Goal: Task Accomplishment & Management: Manage account settings

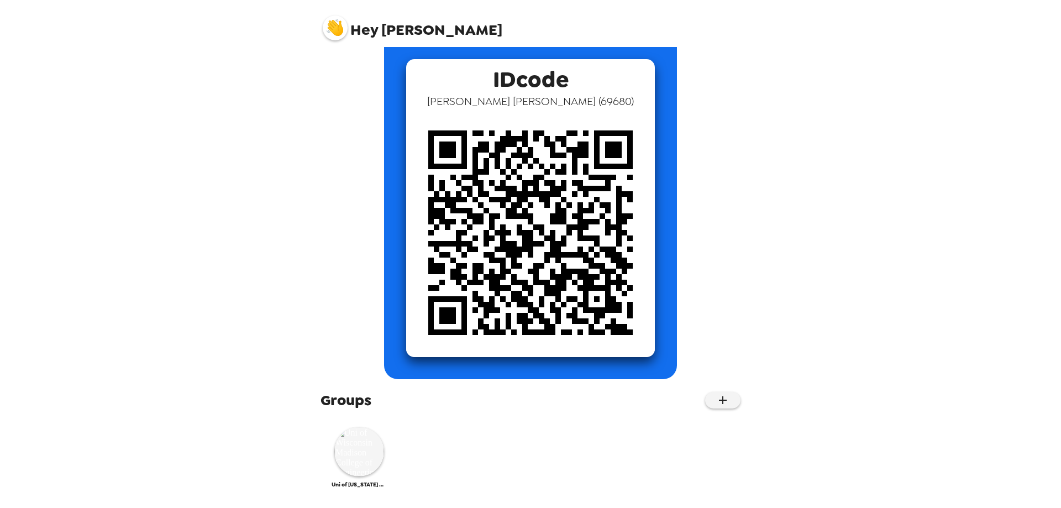
scroll to position [57, 0]
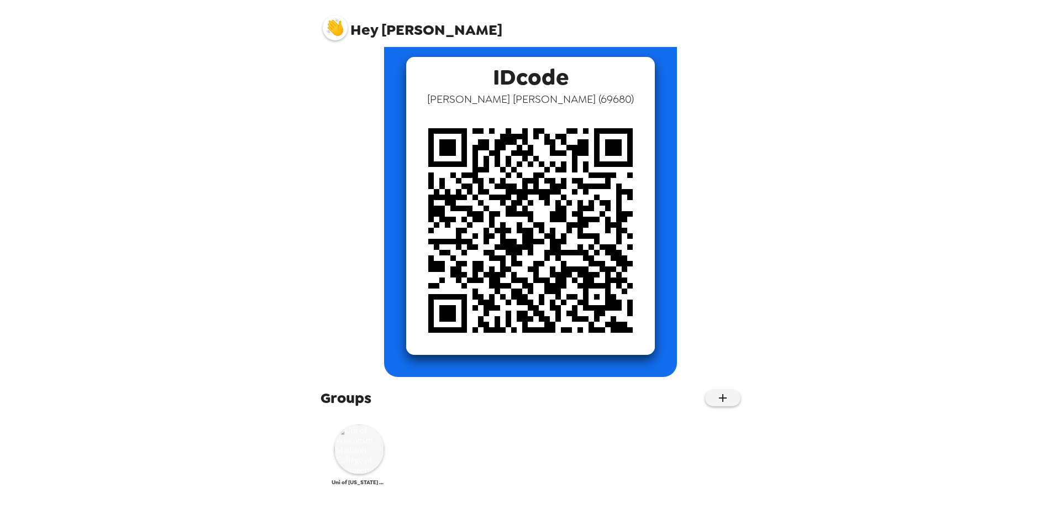
click at [356, 446] on img at bounding box center [359, 449] width 50 height 50
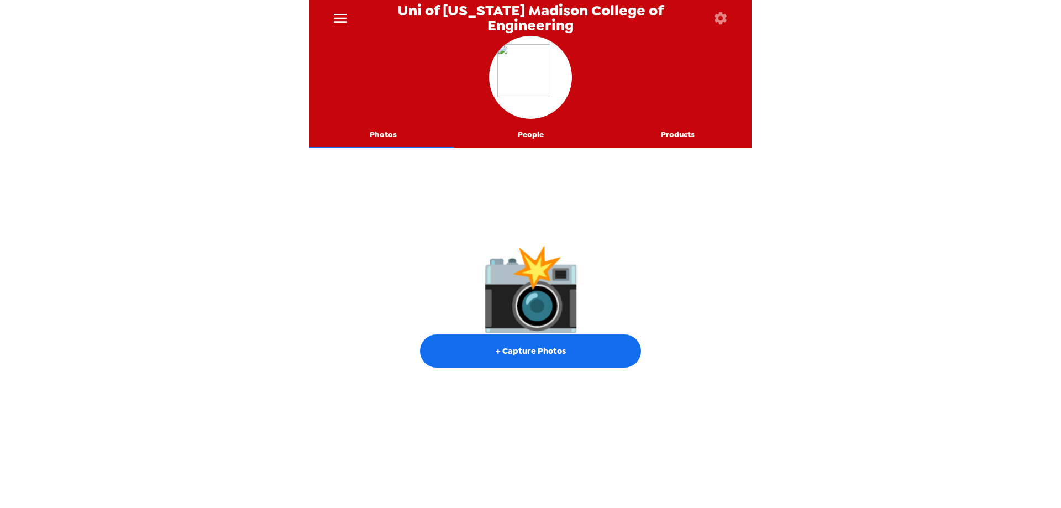
click at [719, 17] on icon "button" at bounding box center [720, 17] width 15 height 15
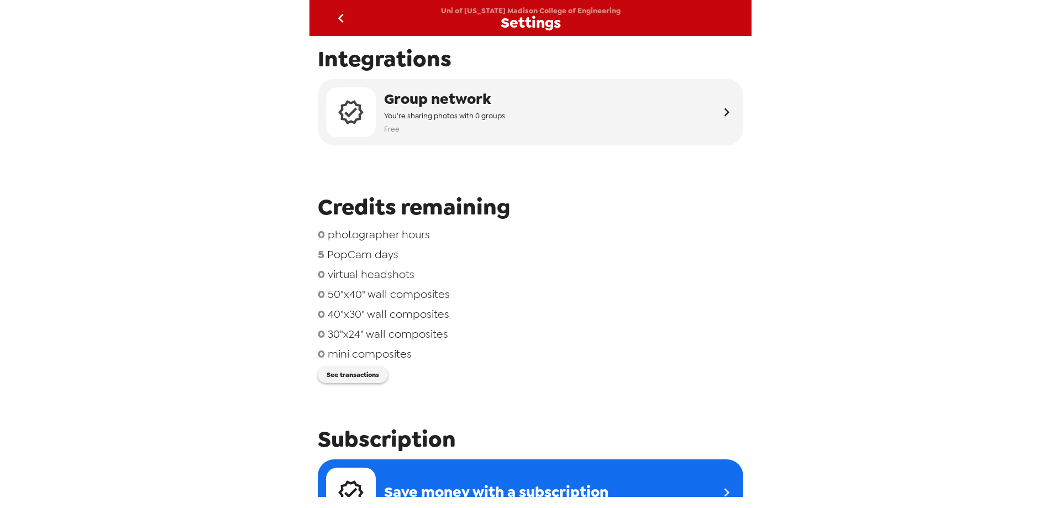
click at [343, 19] on icon "go back" at bounding box center [341, 18] width 18 height 18
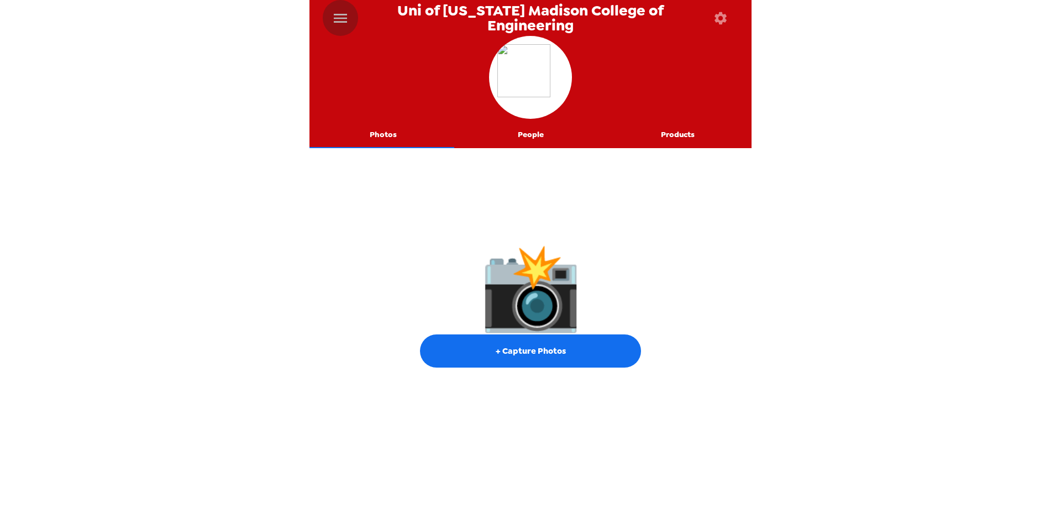
click at [338, 17] on icon "menu" at bounding box center [340, 18] width 18 height 18
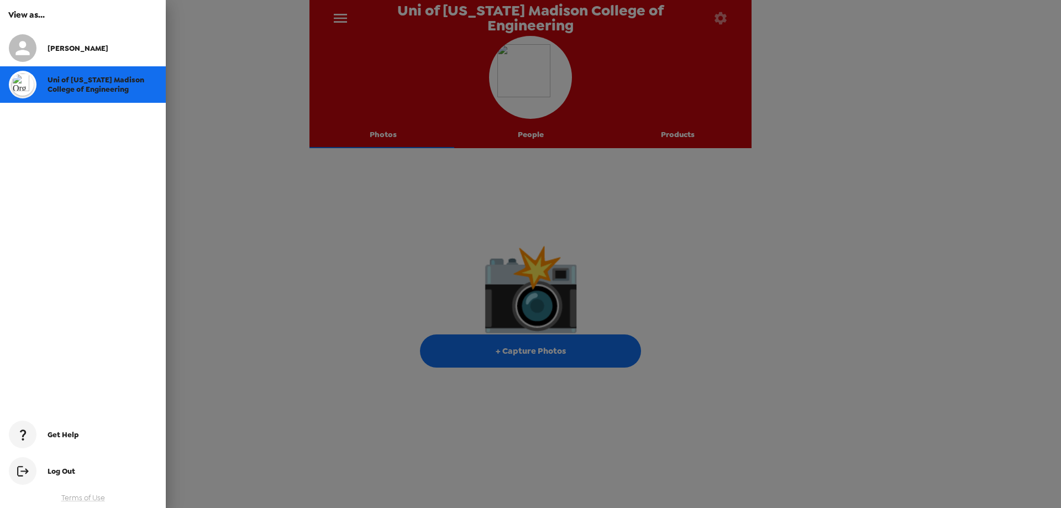
click at [338, 17] on div at bounding box center [530, 254] width 1061 height 508
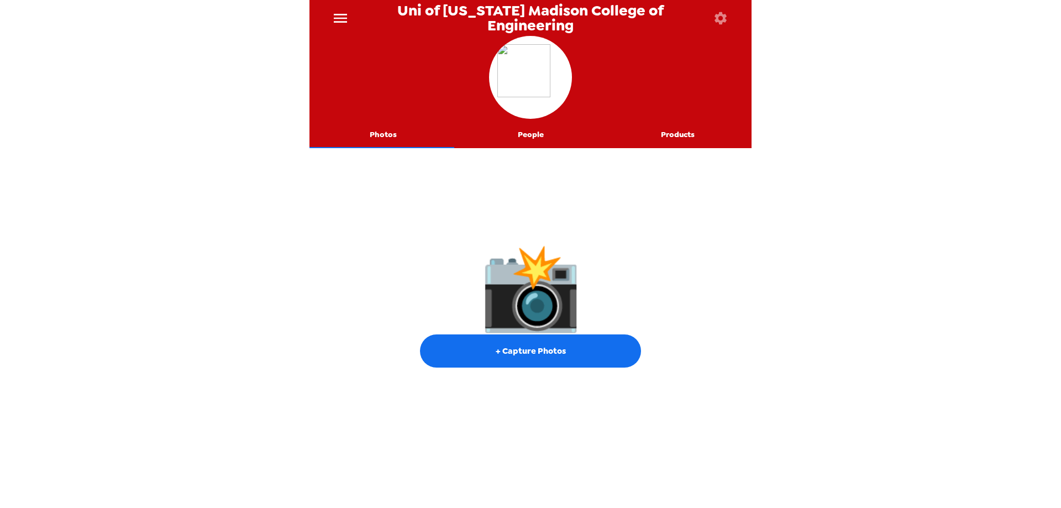
click at [377, 130] on button "Photos" at bounding box center [383, 135] width 148 height 27
click at [383, 138] on button "Photos" at bounding box center [383, 135] width 148 height 27
click at [722, 17] on icon "button" at bounding box center [720, 17] width 15 height 15
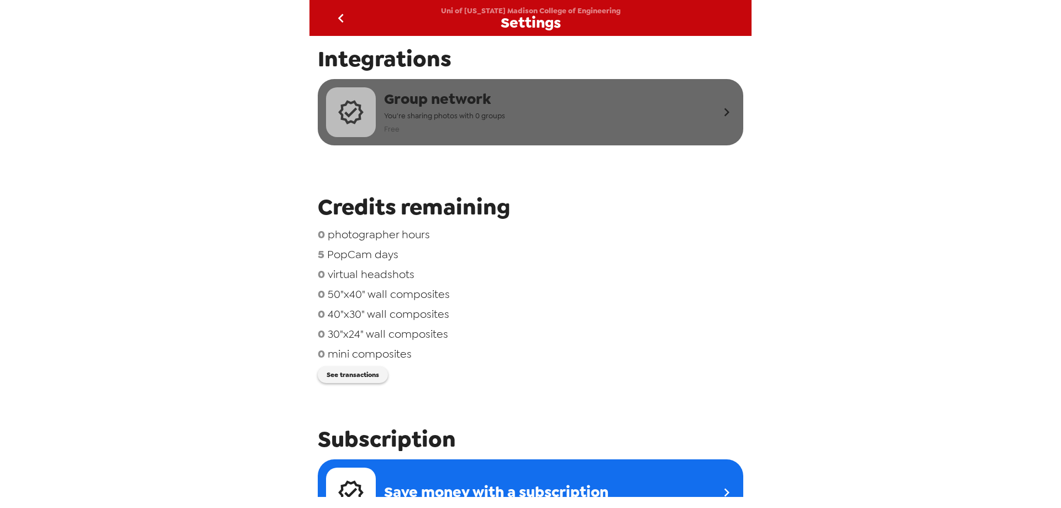
click at [718, 109] on icon "button" at bounding box center [726, 112] width 17 height 17
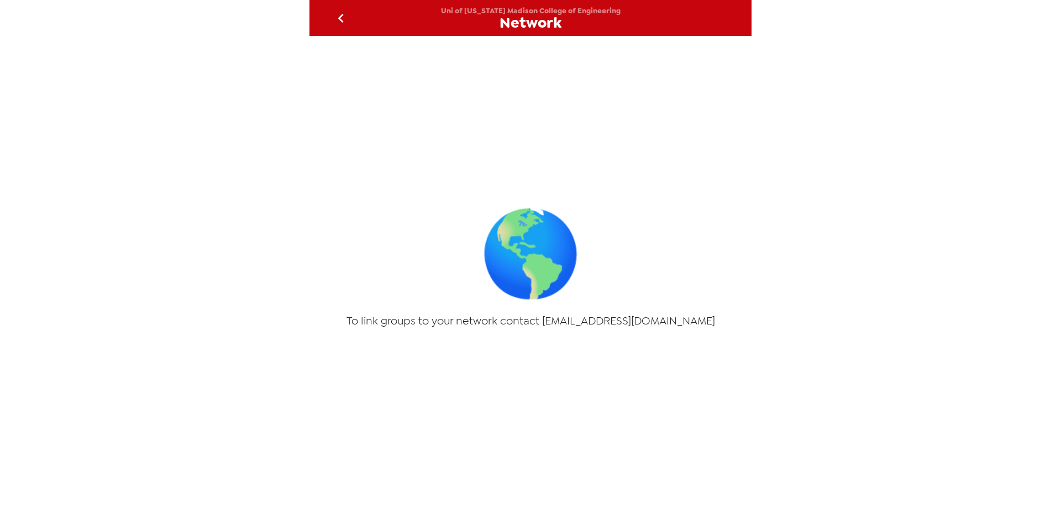
click at [340, 15] on icon "go back" at bounding box center [341, 18] width 18 height 18
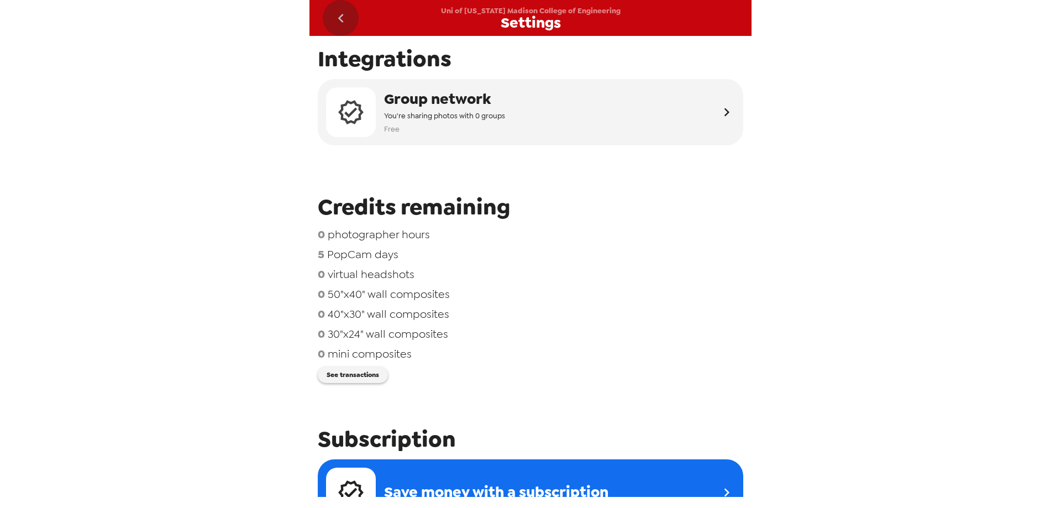
click at [336, 16] on icon "go back" at bounding box center [341, 18] width 18 height 18
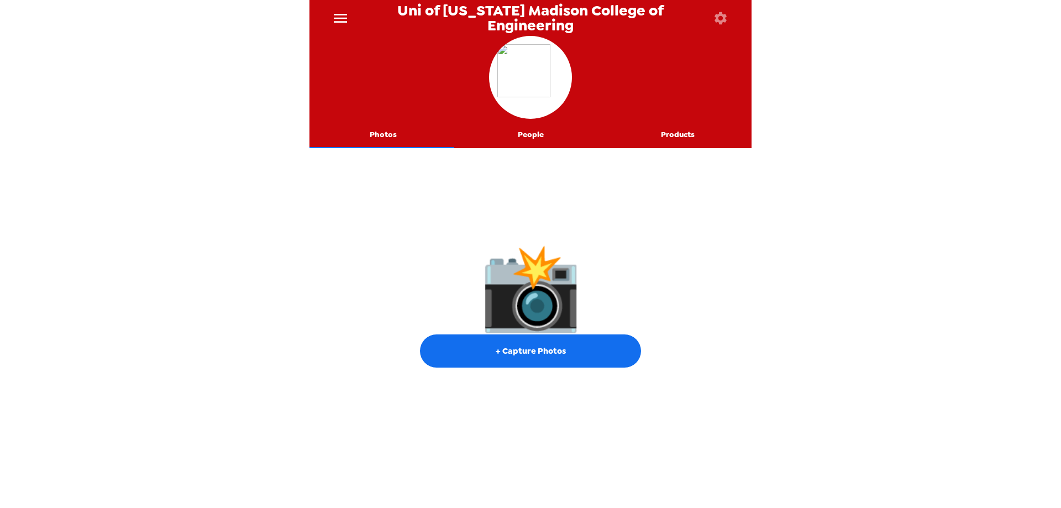
click at [343, 11] on icon "menu" at bounding box center [340, 18] width 18 height 18
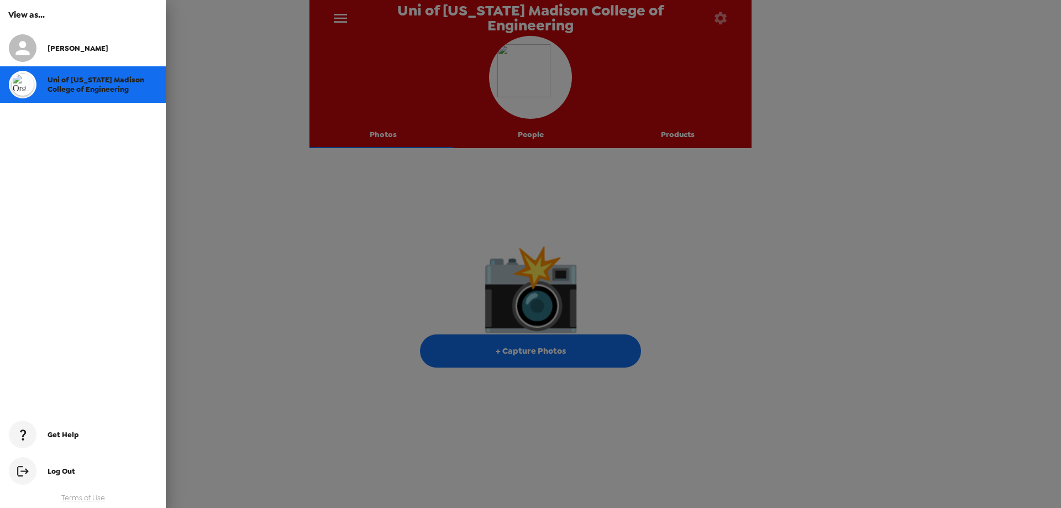
click at [43, 46] on div at bounding box center [28, 48] width 39 height 28
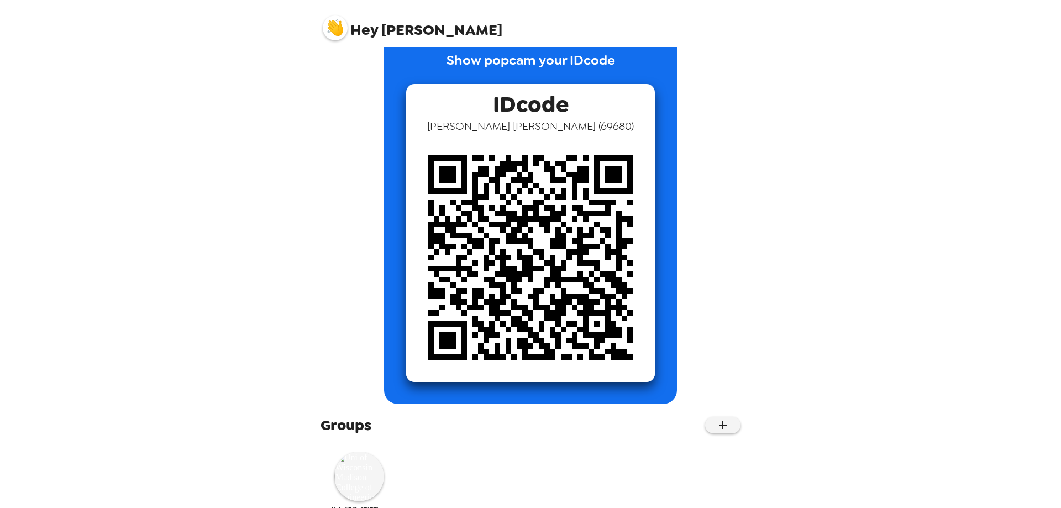
scroll to position [57, 0]
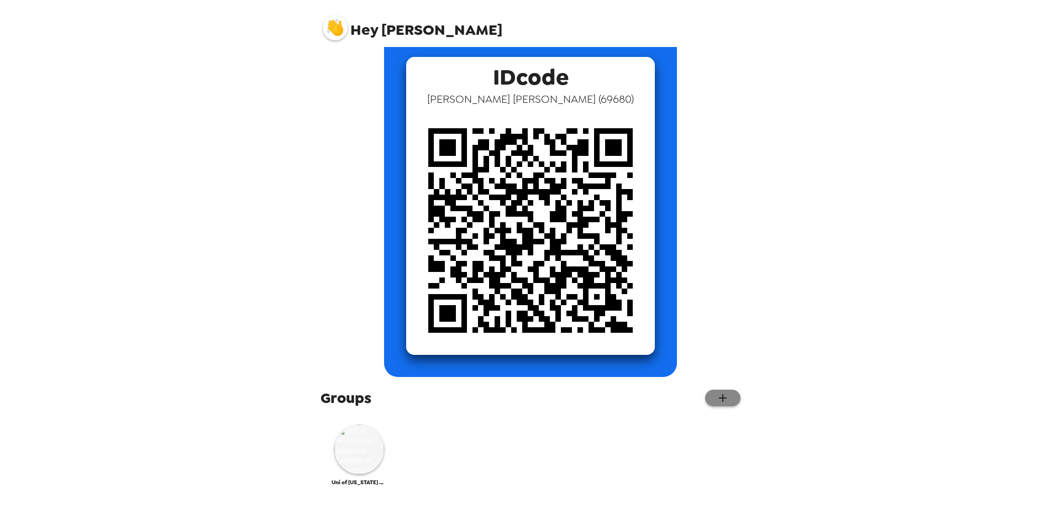
click at [722, 399] on button "button" at bounding box center [722, 398] width 35 height 17
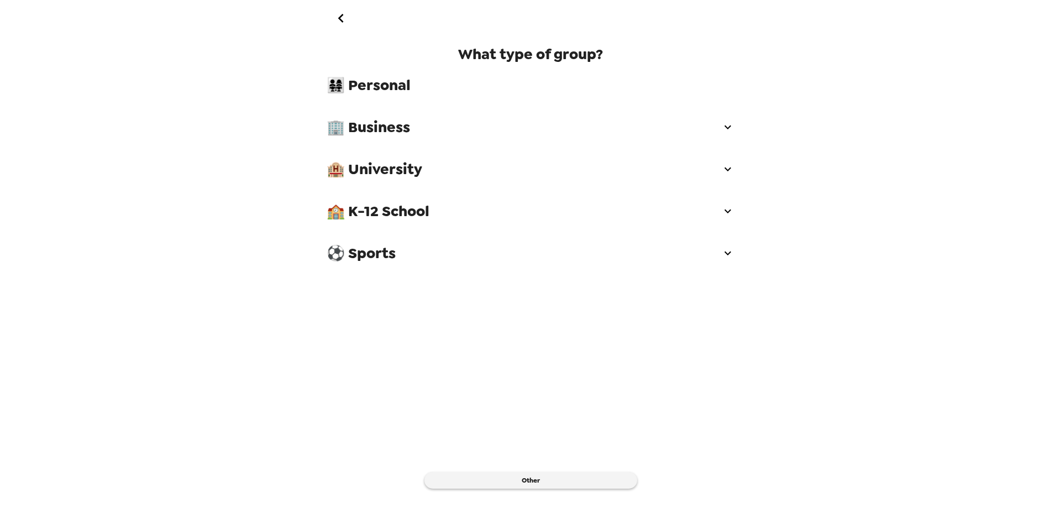
click at [346, 17] on icon "go back" at bounding box center [341, 18] width 18 height 18
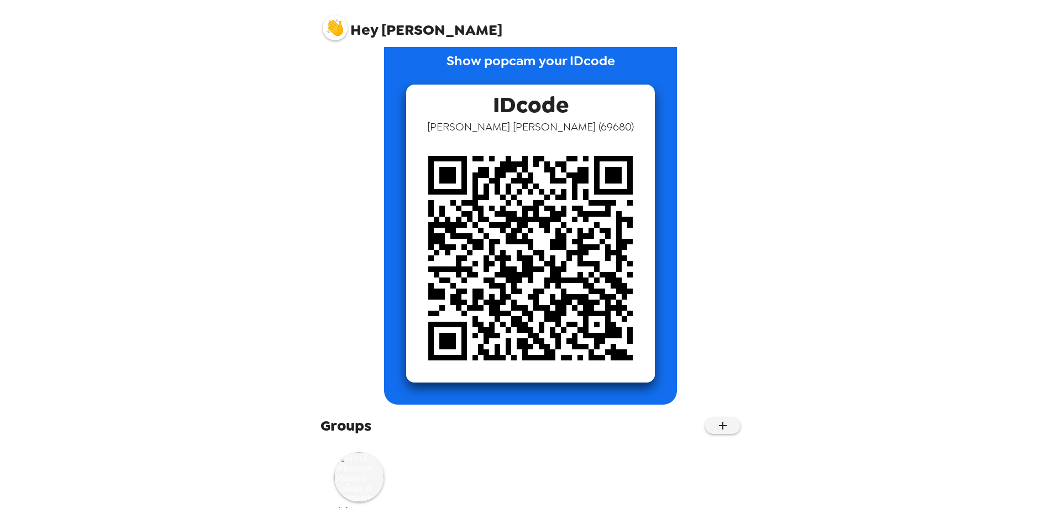
scroll to position [57, 0]
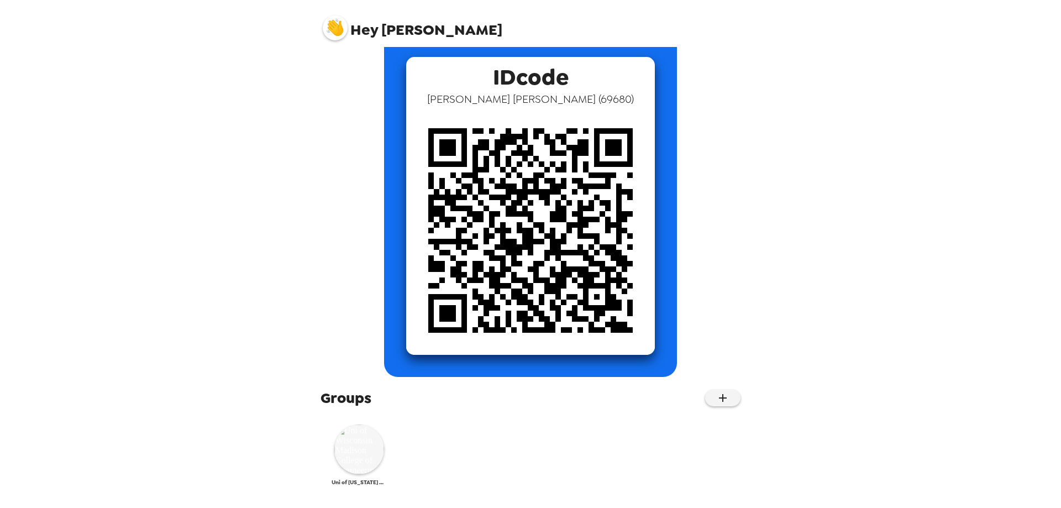
click at [348, 444] on img at bounding box center [359, 449] width 50 height 50
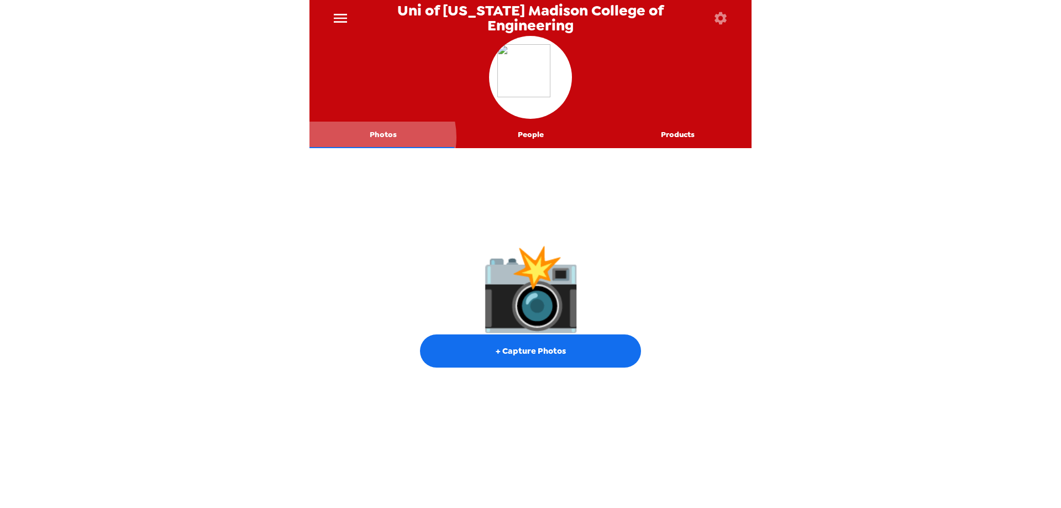
click at [376, 137] on button "Photos" at bounding box center [383, 135] width 148 height 27
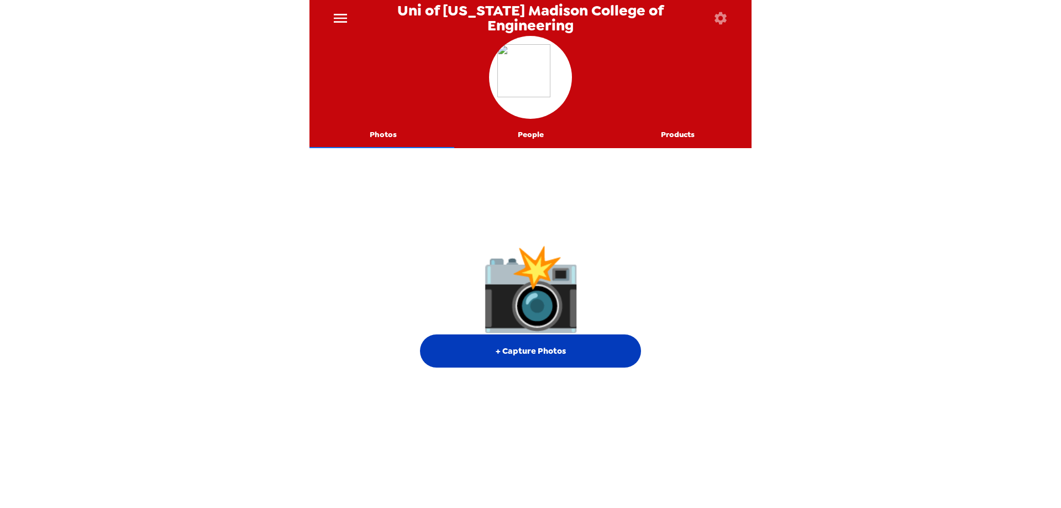
click at [553, 359] on button "+ Capture Photos" at bounding box center [530, 350] width 221 height 33
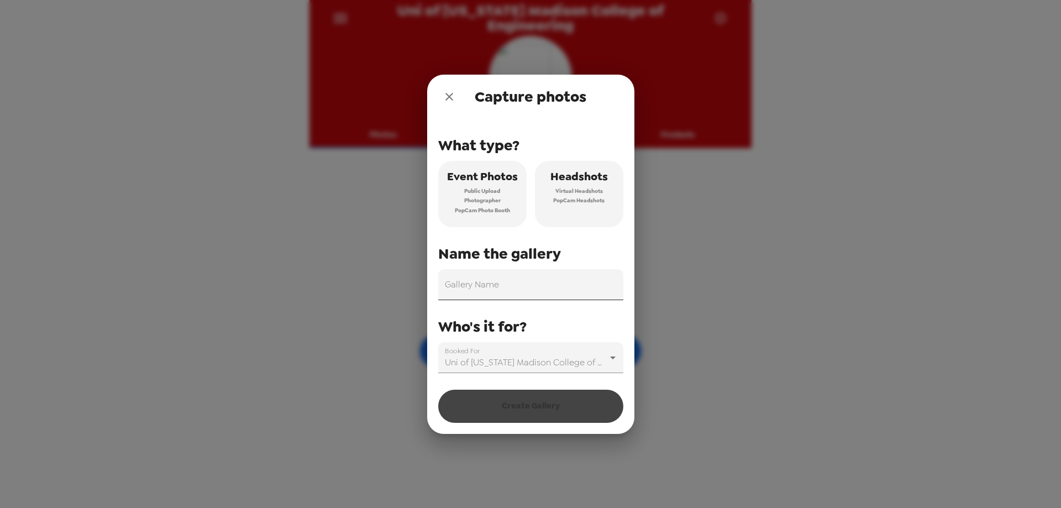
click at [521, 286] on input "Gallery Name" at bounding box center [530, 284] width 185 height 31
type input "Fall Engineering Career Fair"
click at [577, 187] on span "Virtual Headshots" at bounding box center [579, 191] width 48 height 10
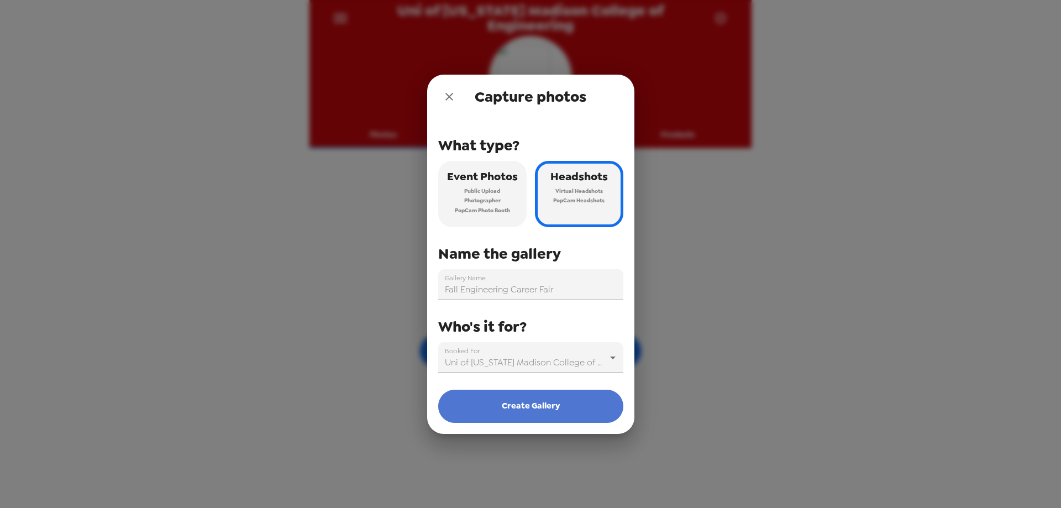
click at [523, 413] on button "Create Gallery" at bounding box center [530, 406] width 185 height 33
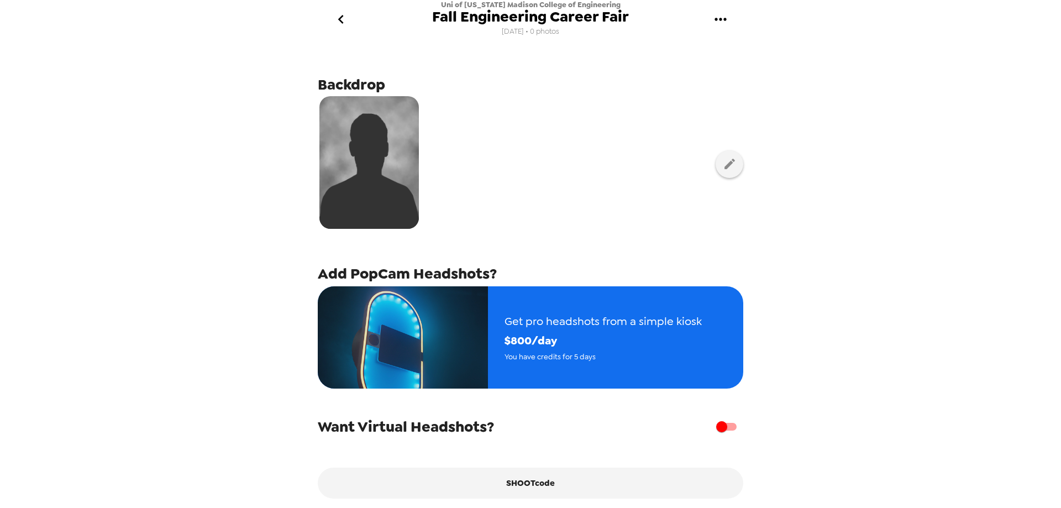
click at [717, 18] on icon "gallery menu" at bounding box center [721, 19] width 18 height 18
click at [145, 151] on div at bounding box center [530, 254] width 1061 height 508
click at [344, 23] on icon "go back" at bounding box center [341, 19] width 18 height 18
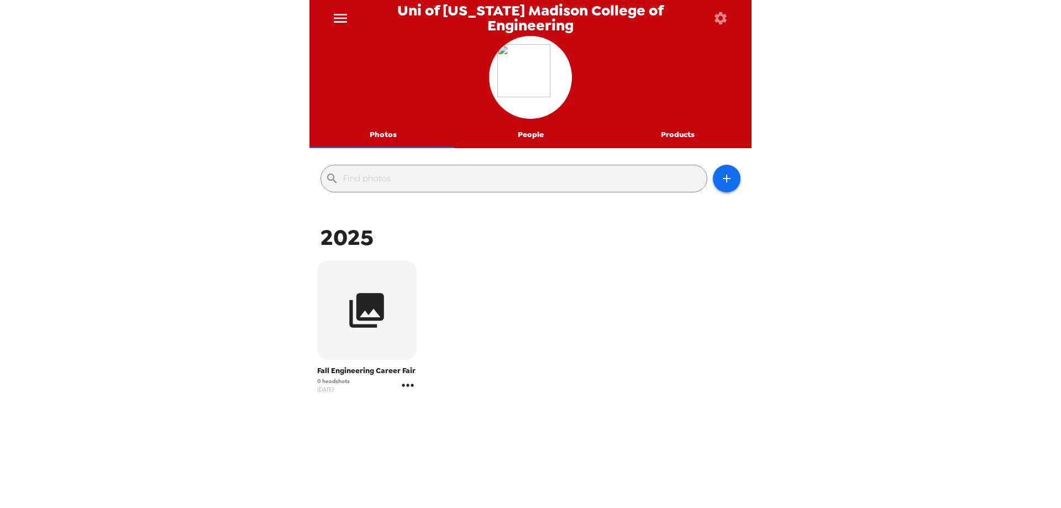
click at [408, 385] on icon "gallery menu" at bounding box center [408, 385] width 18 height 18
click at [408, 385] on div at bounding box center [530, 254] width 1061 height 508
click at [404, 385] on icon "gallery menu" at bounding box center [408, 385] width 18 height 18
click at [423, 411] on div at bounding box center [417, 408] width 20 height 13
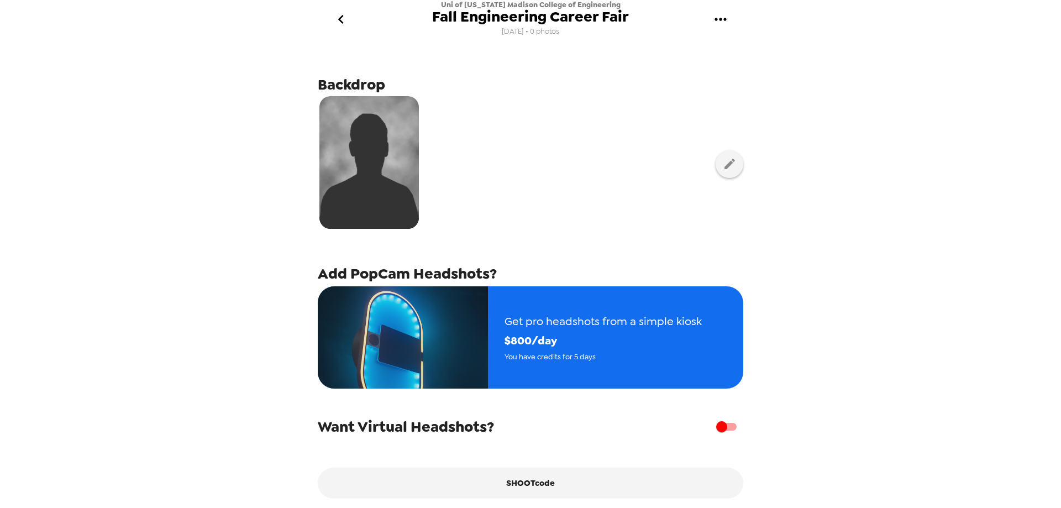
click at [727, 17] on icon "gallery menu" at bounding box center [721, 19] width 18 height 18
click at [336, 17] on div at bounding box center [530, 254] width 1061 height 508
click at [342, 17] on icon "go back" at bounding box center [341, 19] width 6 height 9
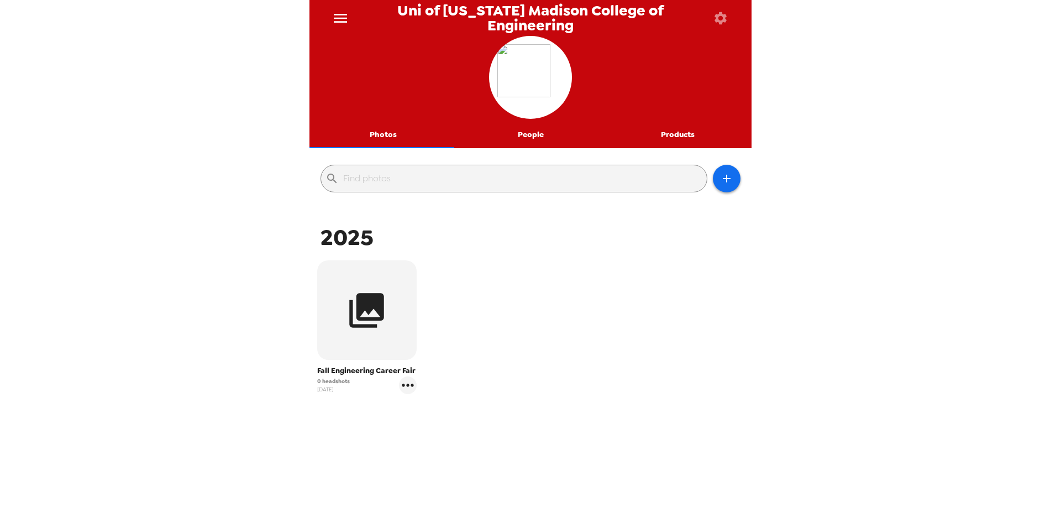
click at [272, 133] on div "Uni of [US_STATE] Madison College of Engineering Photos People Products ​ 2025 …" at bounding box center [530, 254] width 1061 height 508
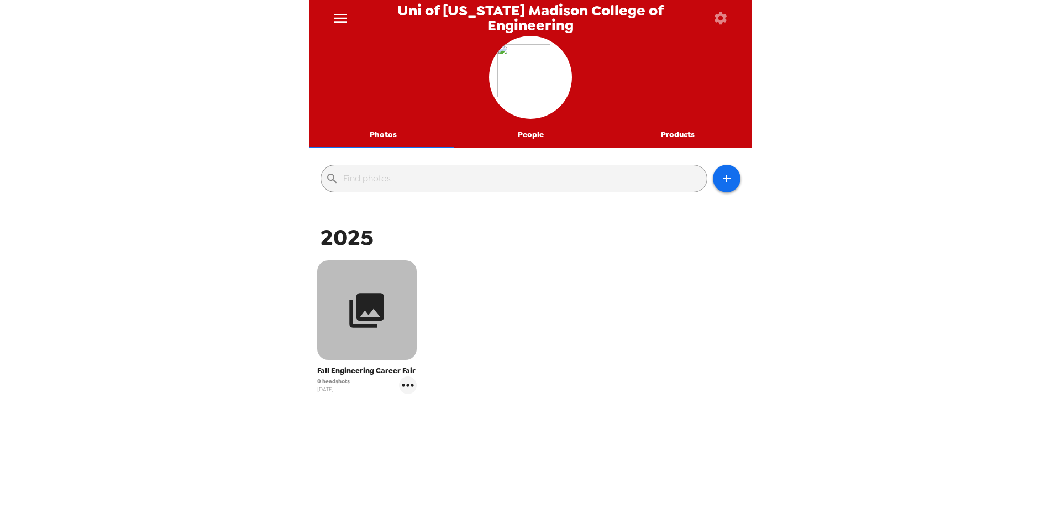
click at [348, 312] on icon "button" at bounding box center [366, 310] width 41 height 41
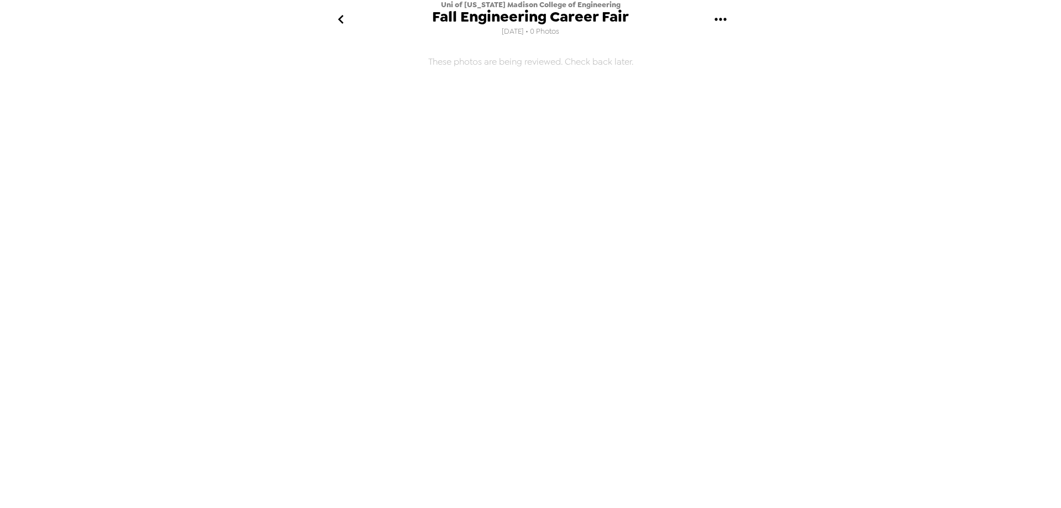
click at [341, 16] on icon "go back" at bounding box center [341, 19] width 6 height 9
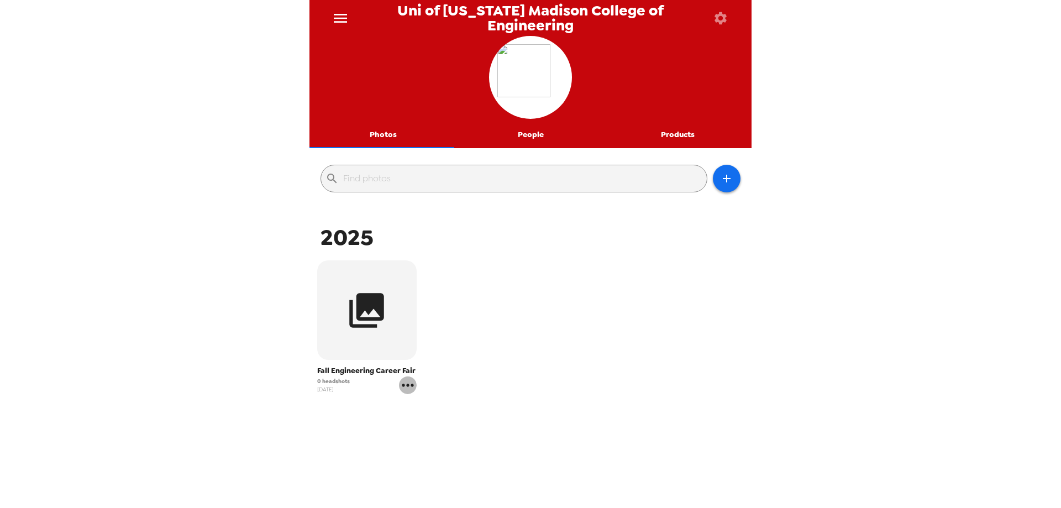
click at [404, 382] on icon "gallery menu" at bounding box center [408, 385] width 18 height 18
click at [425, 411] on div at bounding box center [417, 408] width 20 height 13
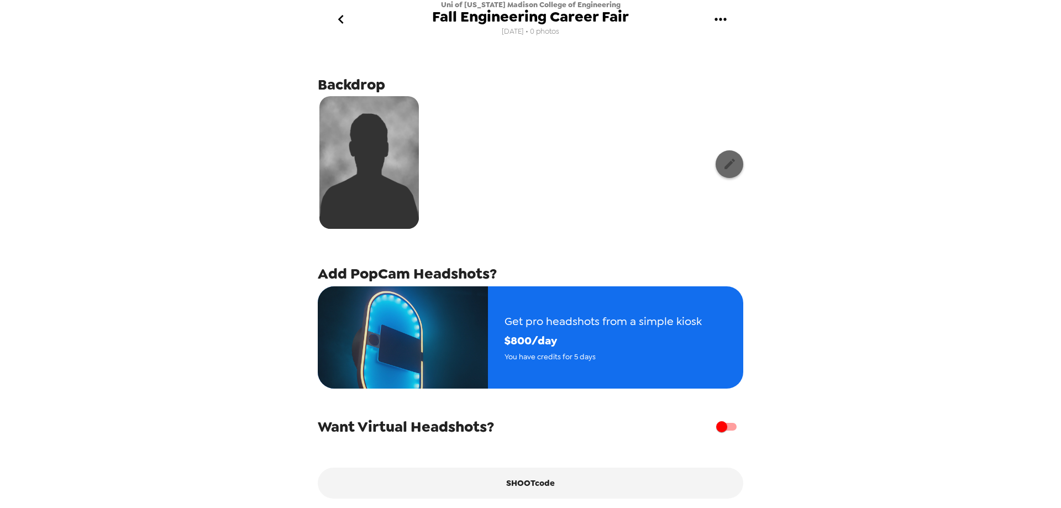
click at [732, 161] on button "button" at bounding box center [729, 164] width 28 height 28
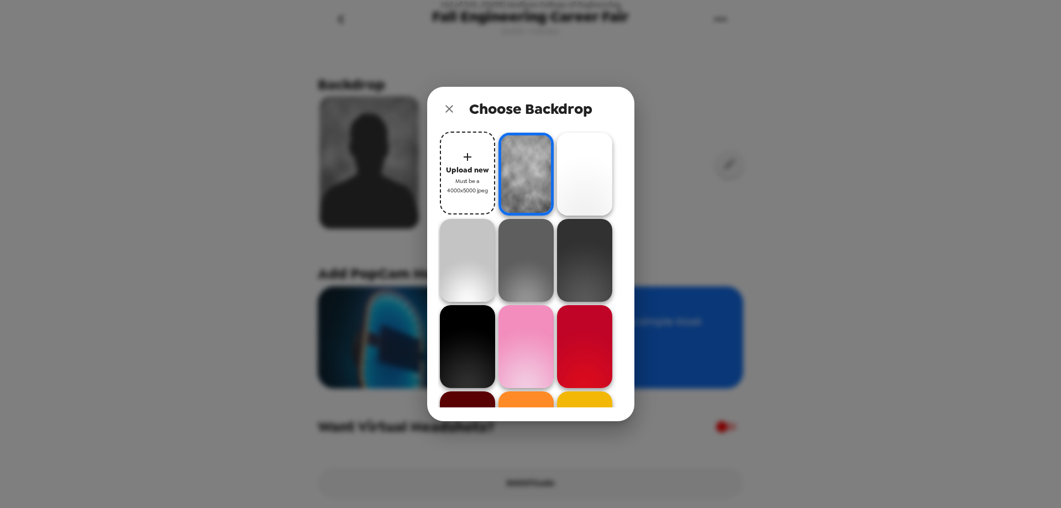
click at [448, 106] on icon "close" at bounding box center [449, 108] width 13 height 13
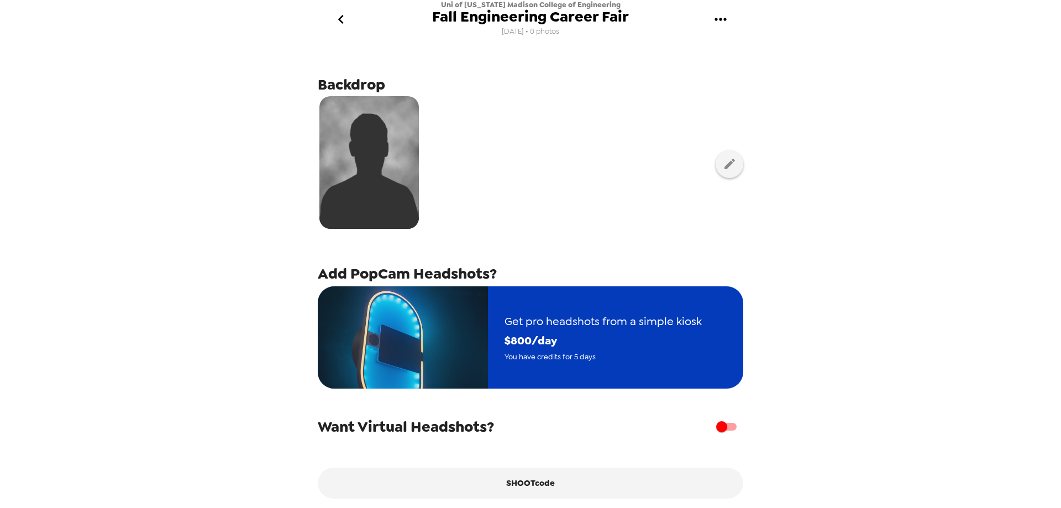
click at [552, 362] on span "You have credits for 5 days" at bounding box center [602, 356] width 197 height 13
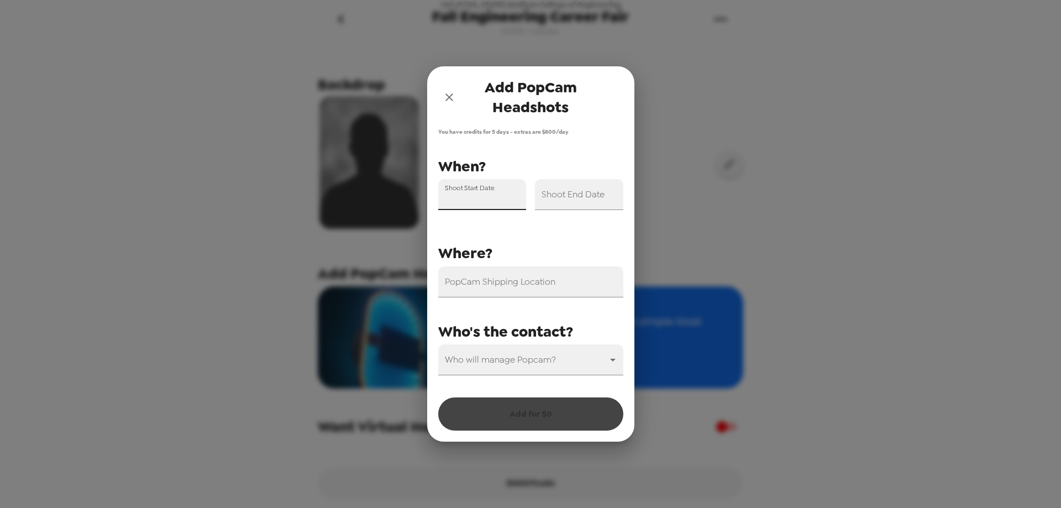
click at [498, 197] on input "Shoot Start Date" at bounding box center [482, 194] width 88 height 31
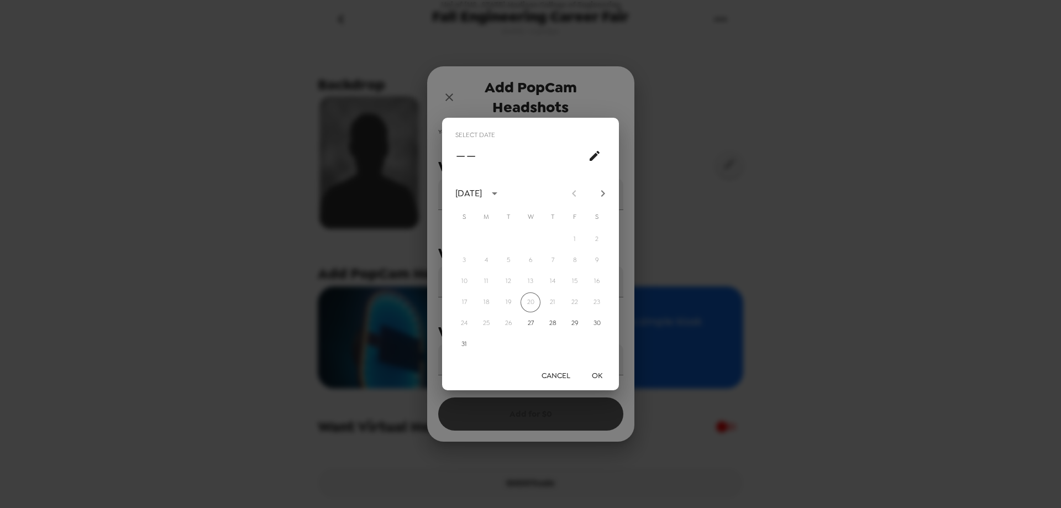
click at [599, 194] on icon "Next month" at bounding box center [602, 193] width 13 height 13
click at [465, 260] on button "7" at bounding box center [464, 260] width 20 height 20
type input "[DATE]"
click at [596, 373] on button "OK" at bounding box center [596, 375] width 35 height 20
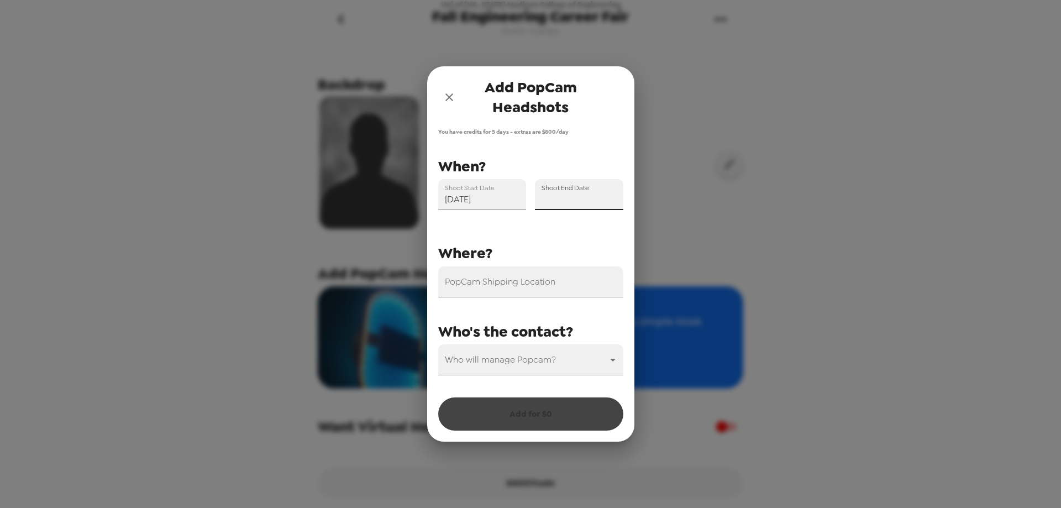
click at [592, 193] on input "Shoot End Date" at bounding box center [579, 194] width 88 height 31
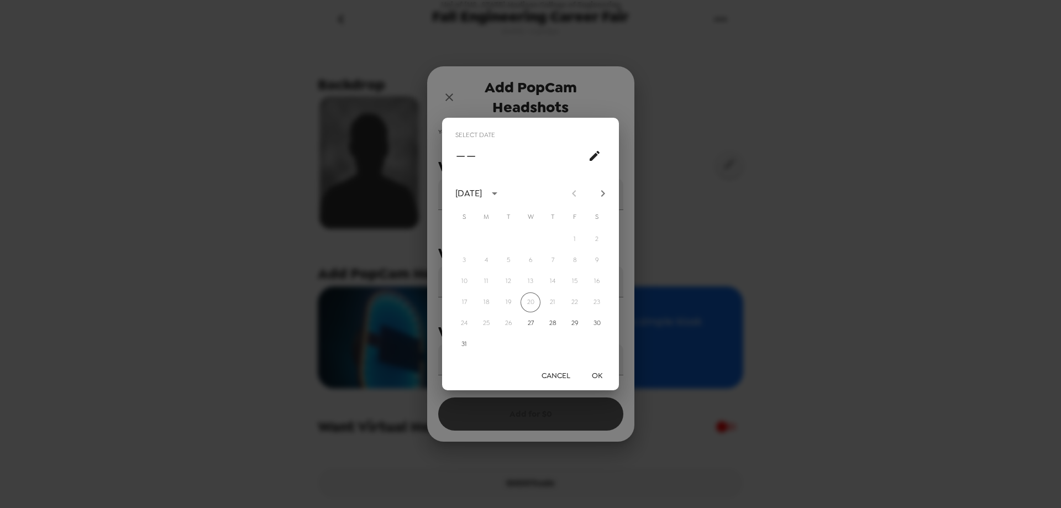
click at [605, 192] on icon "Next month" at bounding box center [602, 193] width 13 height 13
click at [512, 261] on button "9" at bounding box center [508, 260] width 20 height 20
type input "[DATE]"
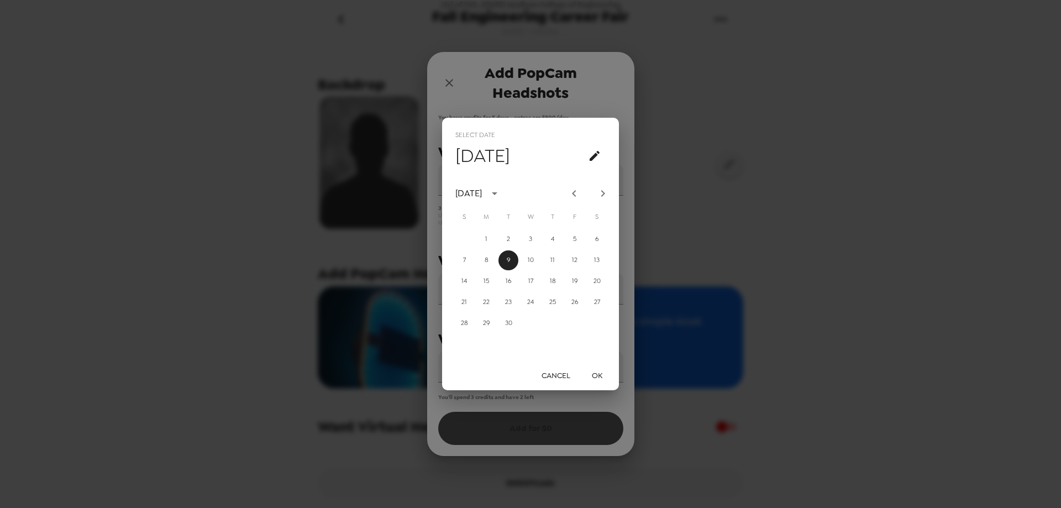
click at [601, 375] on button "OK" at bounding box center [596, 375] width 35 height 20
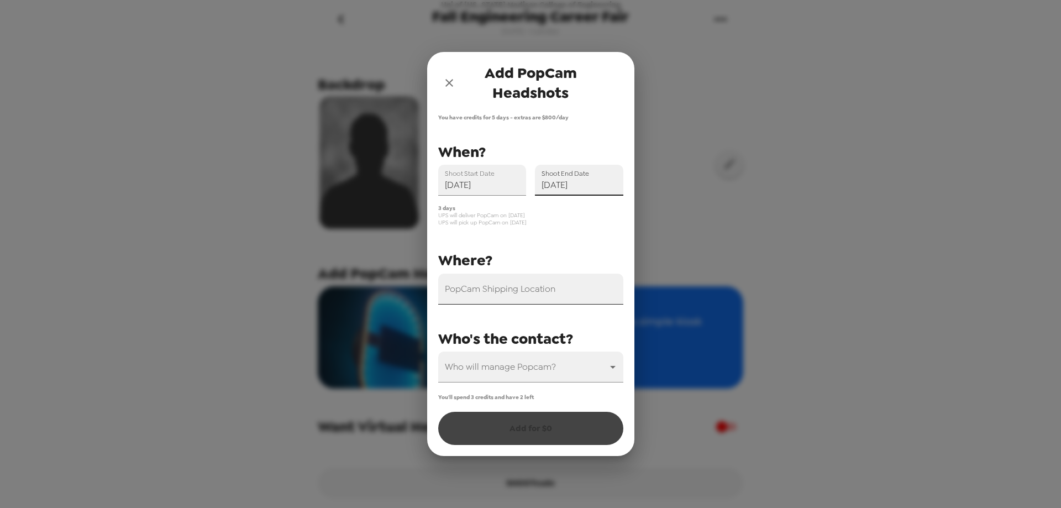
click at [581, 287] on input "PopCam Shipping Location" at bounding box center [530, 288] width 185 height 31
type input "[STREET_ADDRESS]"
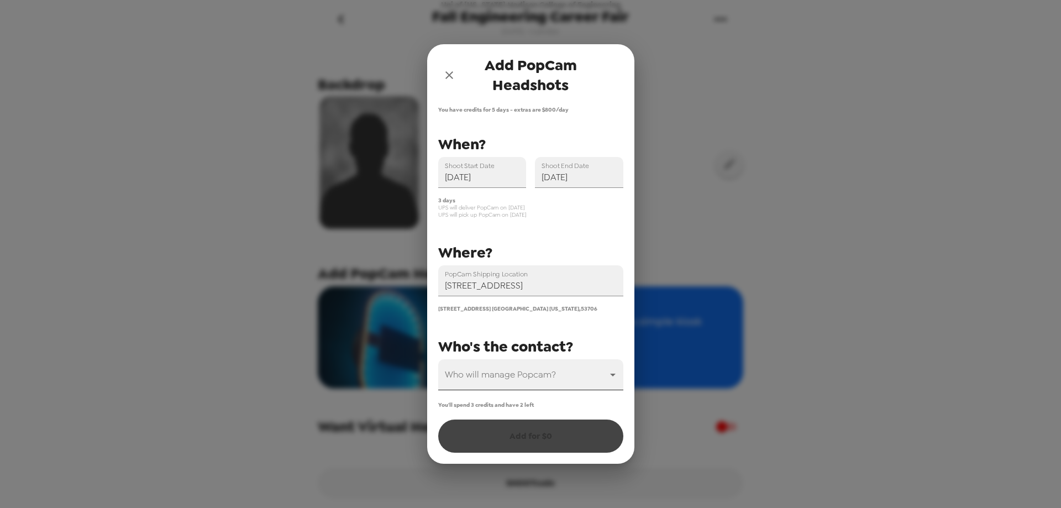
click at [506, 370] on body "Uni of [US_STATE] Madison College of Engineering Fall Engineering Career Fair […" at bounding box center [530, 254] width 1061 height 508
click at [483, 407] on li "[PERSON_NAME]" at bounding box center [530, 404] width 185 height 20
type input "69680"
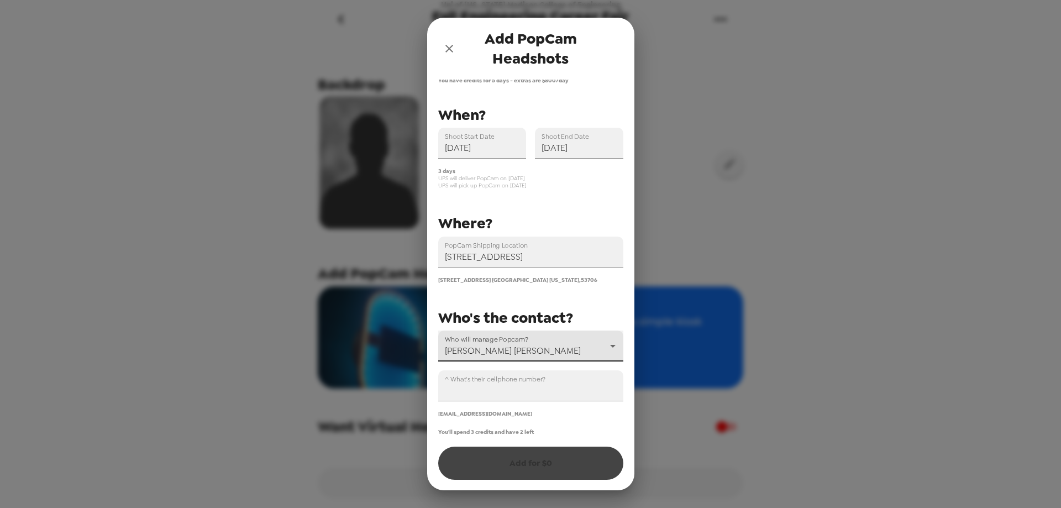
scroll to position [3, 0]
click at [538, 462] on div "You'll spend 3 credits and have 2 left Add for $ 0" at bounding box center [530, 453] width 185 height 51
click at [499, 389] on input "^ What's their cellphone number?" at bounding box center [530, 385] width 185 height 31
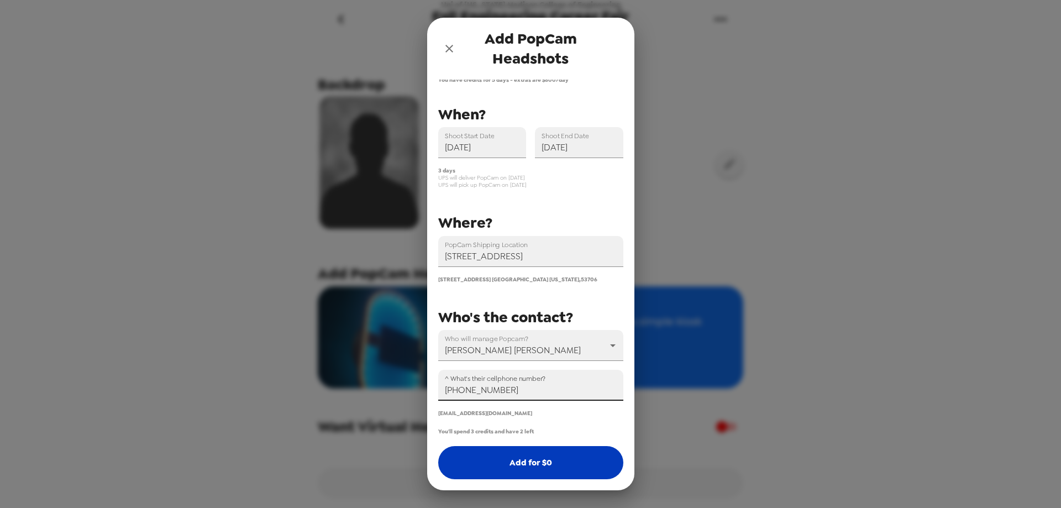
type input "[PHONE_NUMBER]"
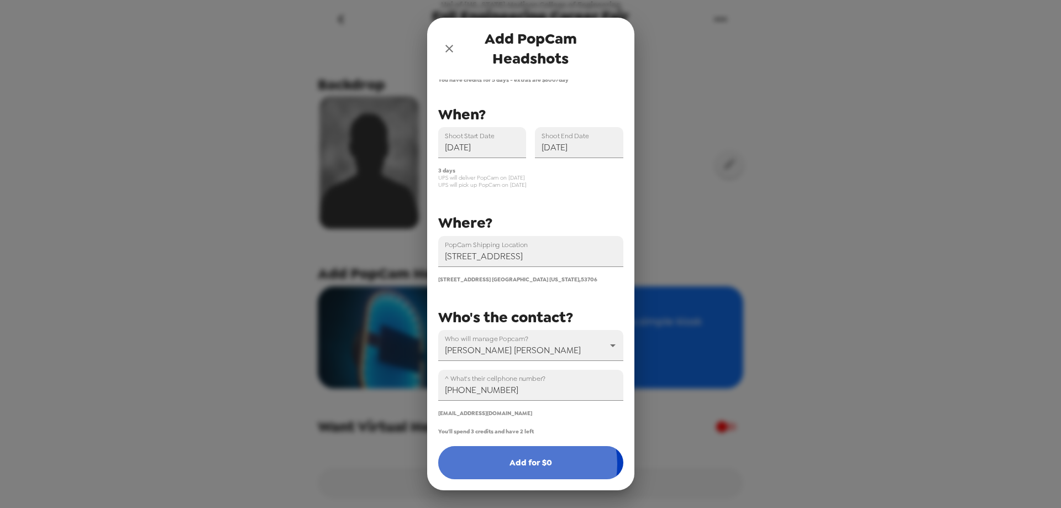
click at [523, 464] on button "Add for $ 0" at bounding box center [530, 462] width 185 height 33
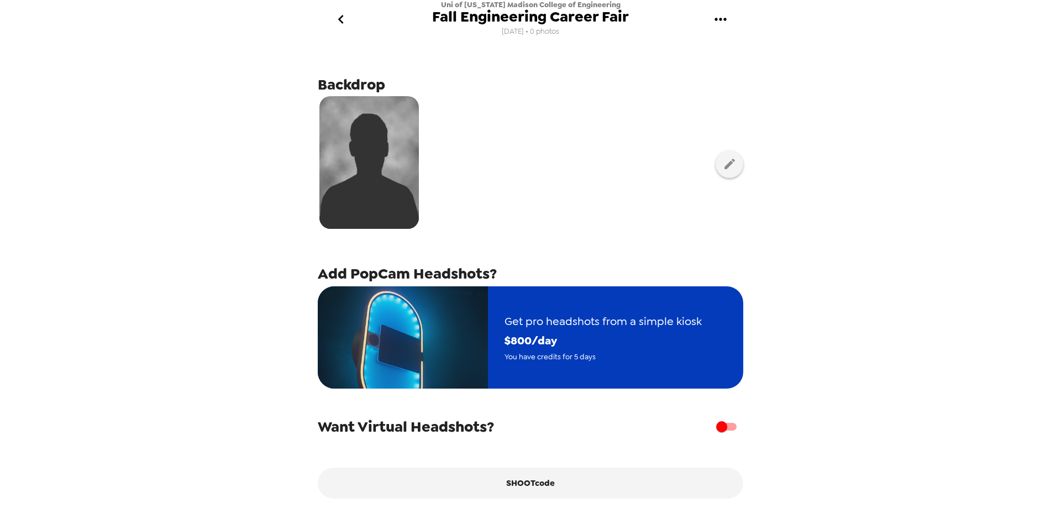
scroll to position [50, 0]
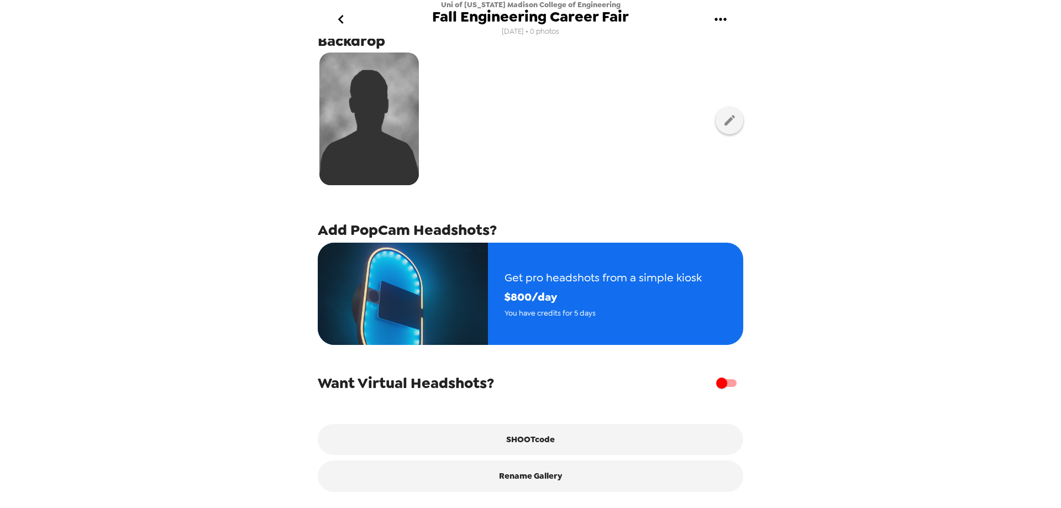
click at [713, 381] on input "checkbox" at bounding box center [721, 382] width 63 height 21
checkbox input "true"
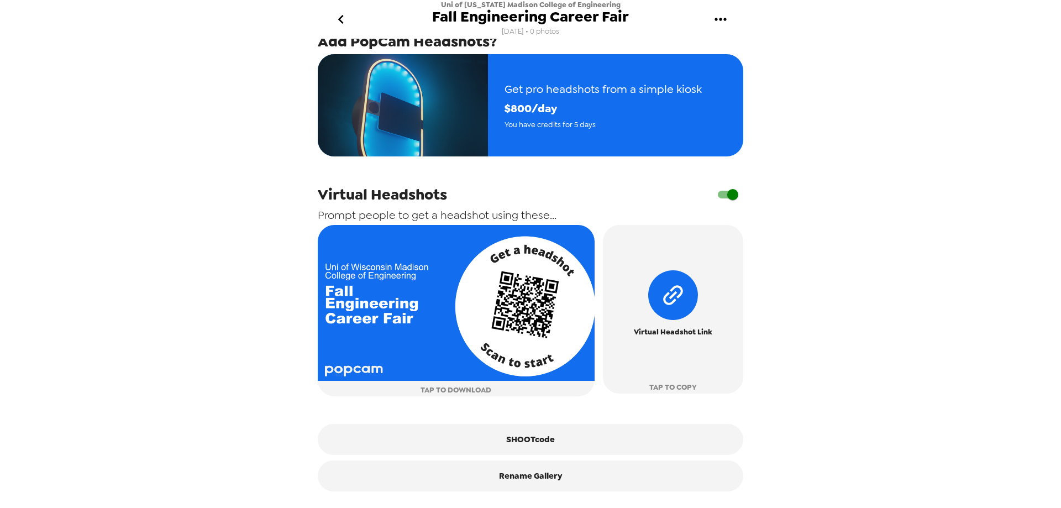
scroll to position [0, 0]
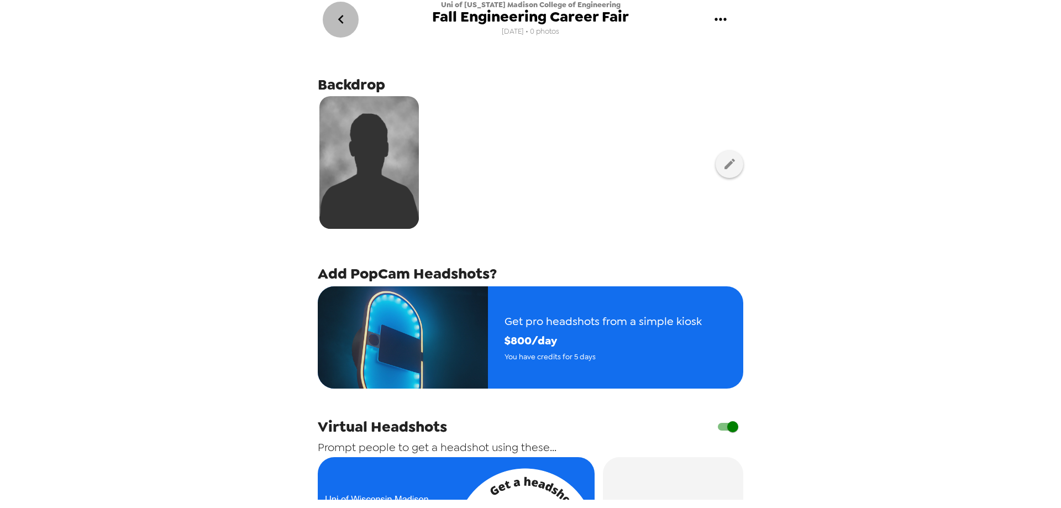
click at [341, 18] on icon "go back" at bounding box center [341, 19] width 18 height 18
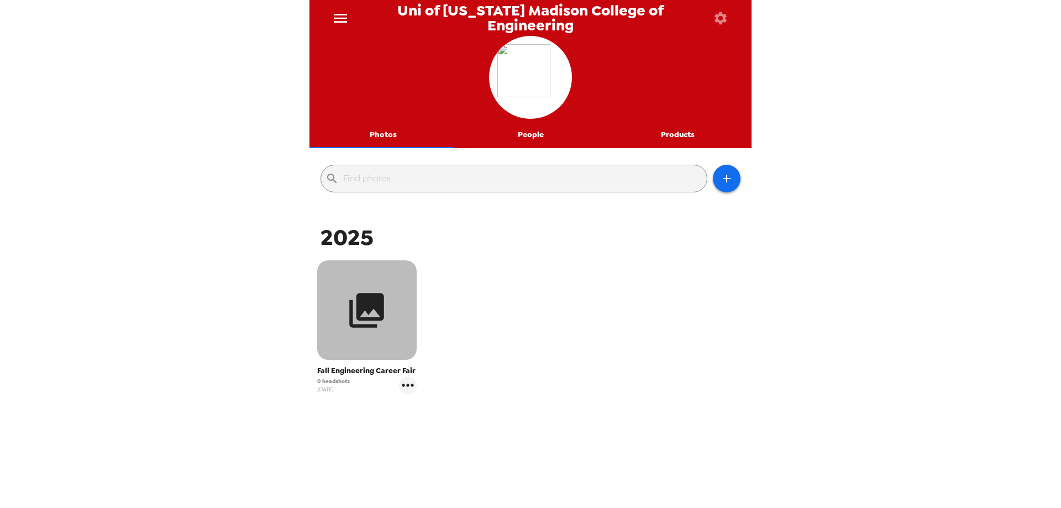
click at [352, 313] on icon "button" at bounding box center [366, 310] width 41 height 41
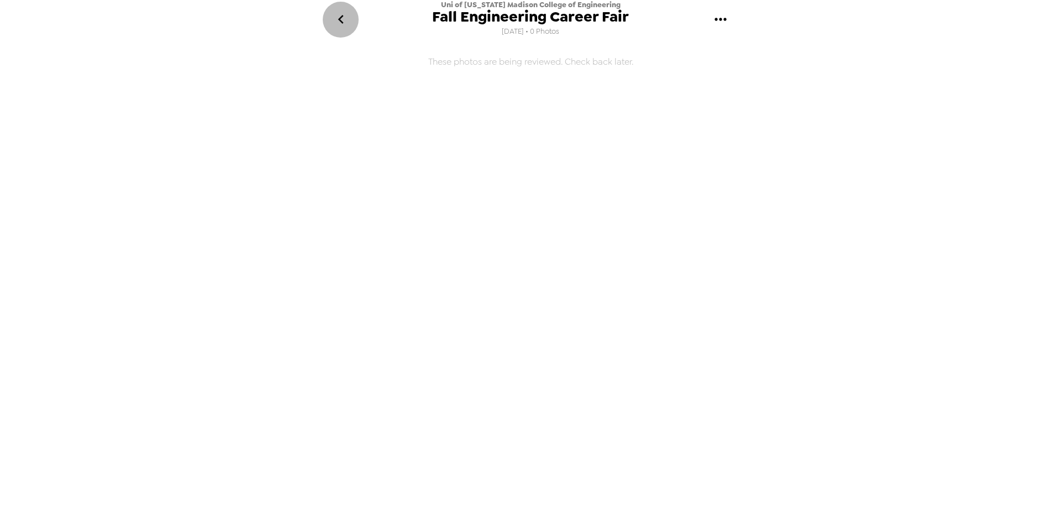
click at [346, 15] on icon "go back" at bounding box center [341, 19] width 18 height 18
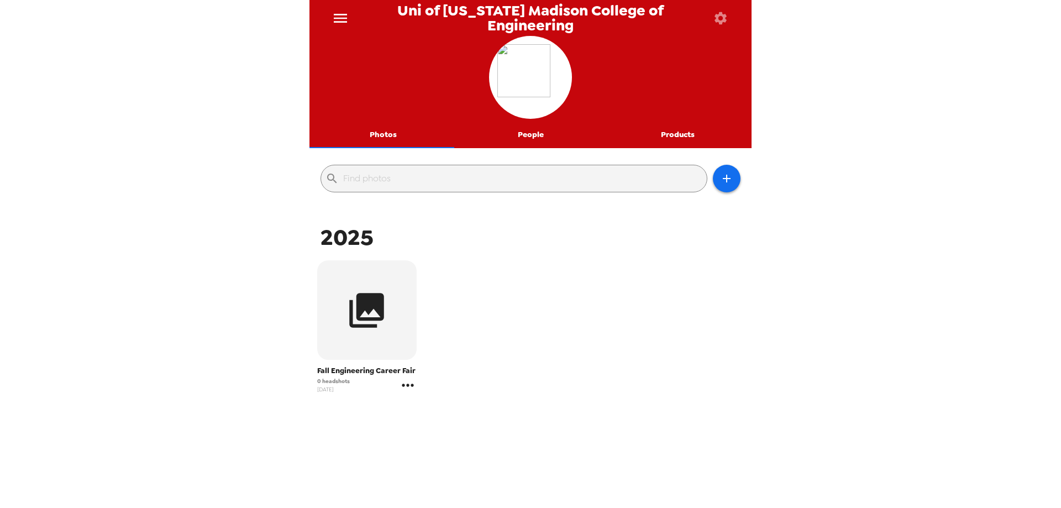
click at [409, 380] on icon "gallery menu" at bounding box center [408, 385] width 18 height 18
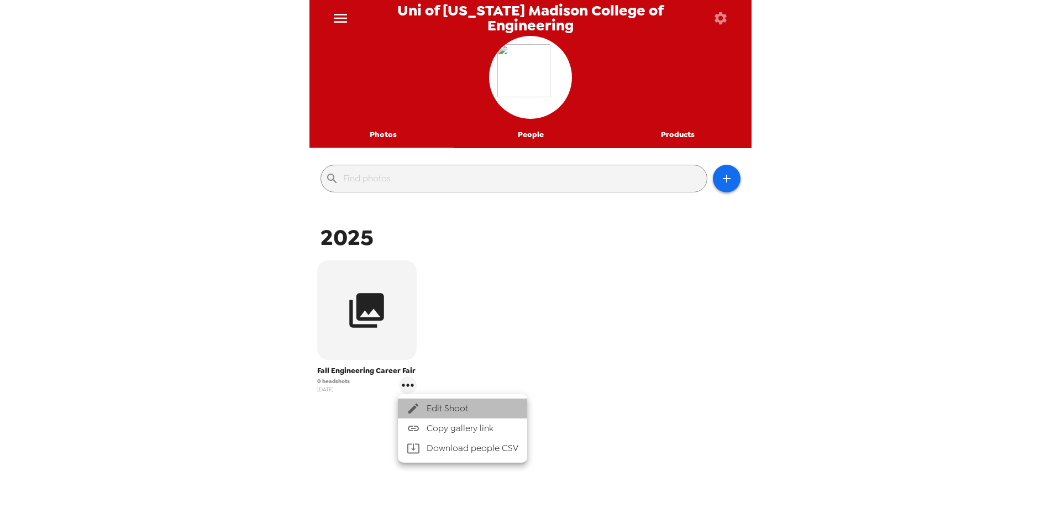
click at [455, 400] on li "Edit Shoot" at bounding box center [462, 408] width 129 height 20
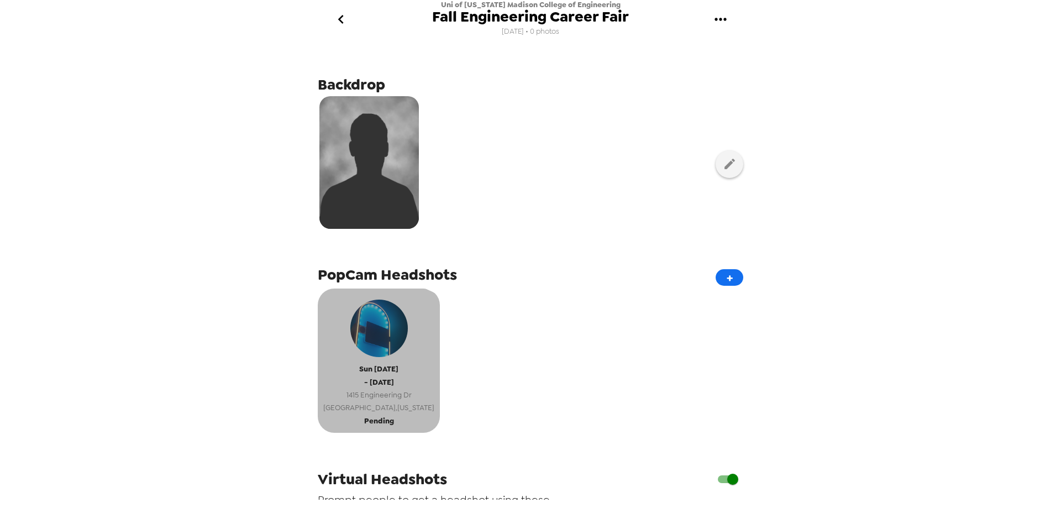
click at [371, 417] on span "Pending" at bounding box center [379, 420] width 30 height 13
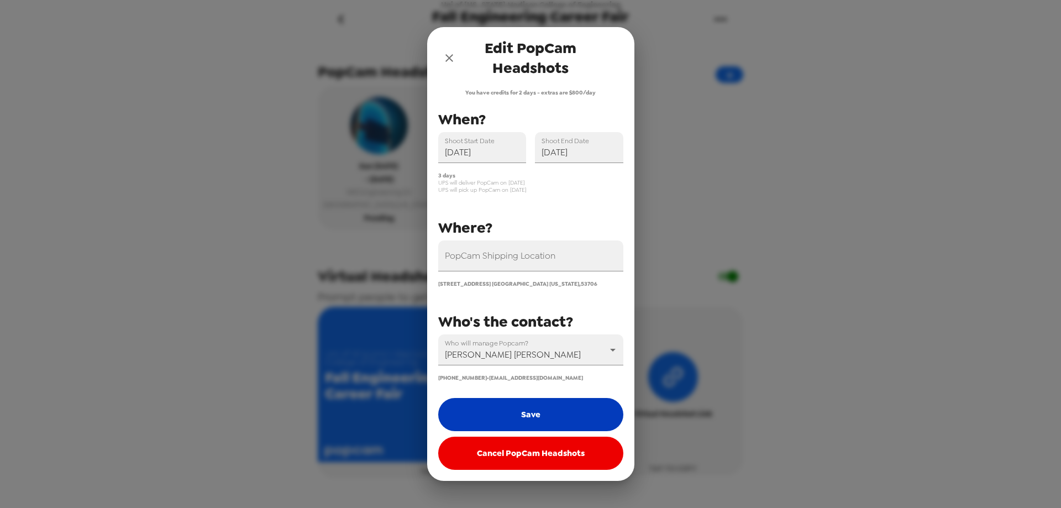
scroll to position [221, 0]
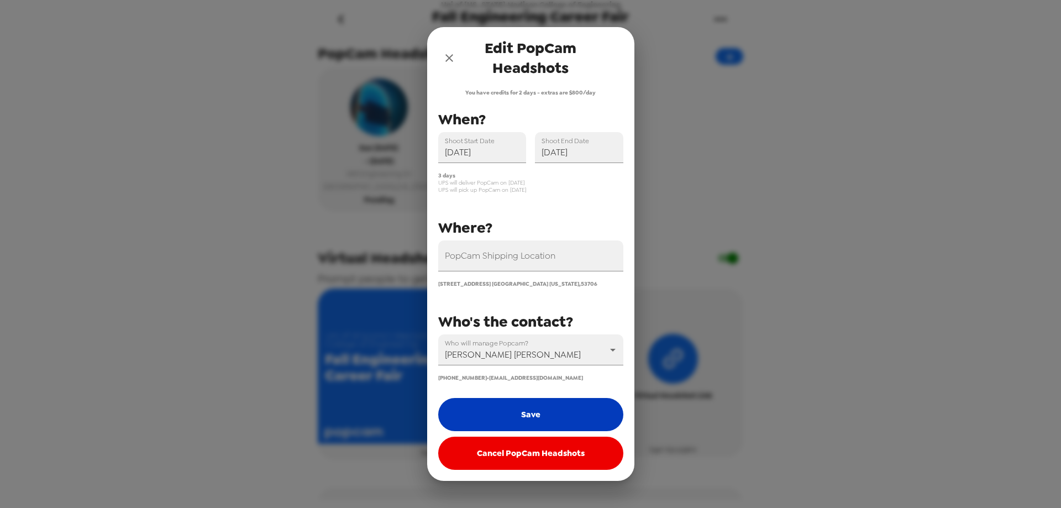
click at [518, 410] on button "Save" at bounding box center [530, 414] width 185 height 33
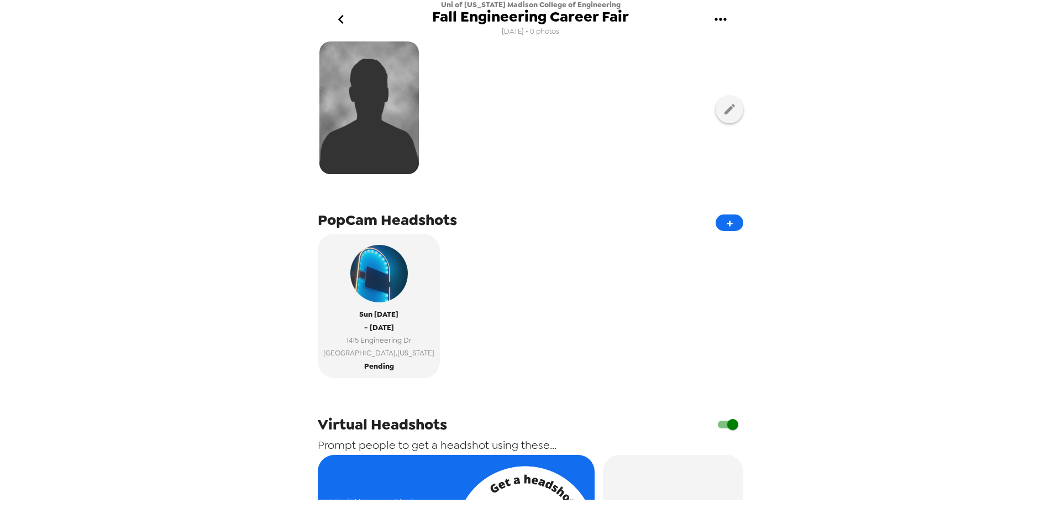
scroll to position [0, 0]
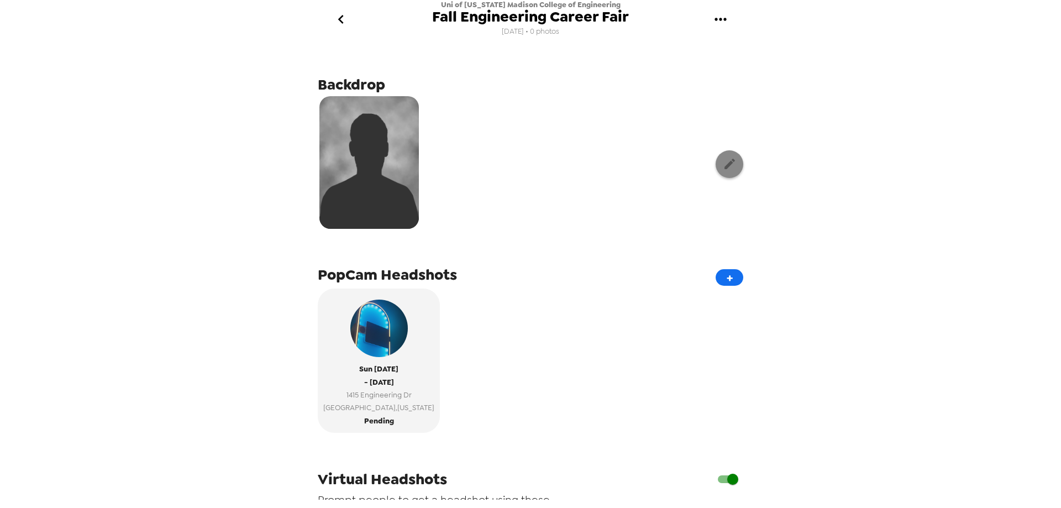
click at [724, 162] on icon "button" at bounding box center [729, 164] width 10 height 10
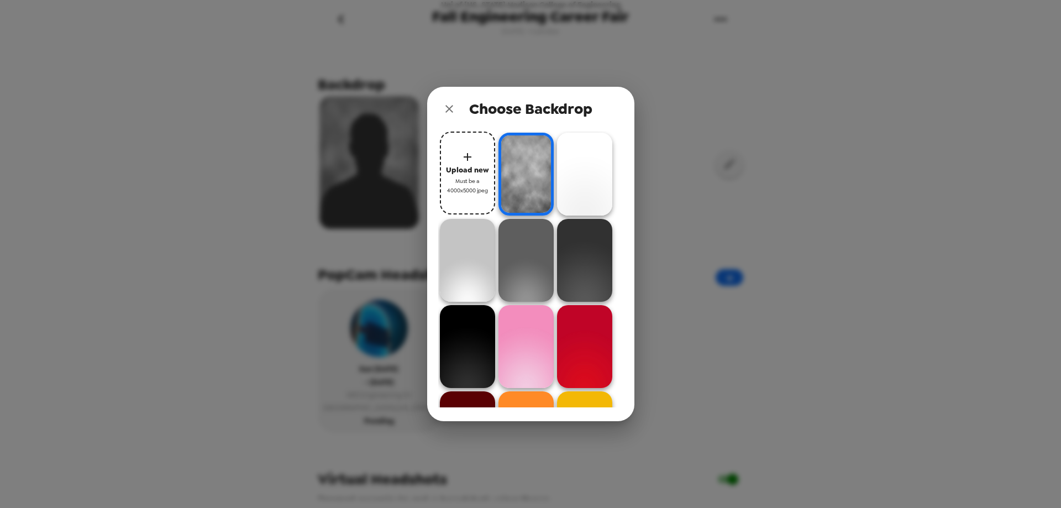
click at [587, 337] on img at bounding box center [584, 346] width 55 height 83
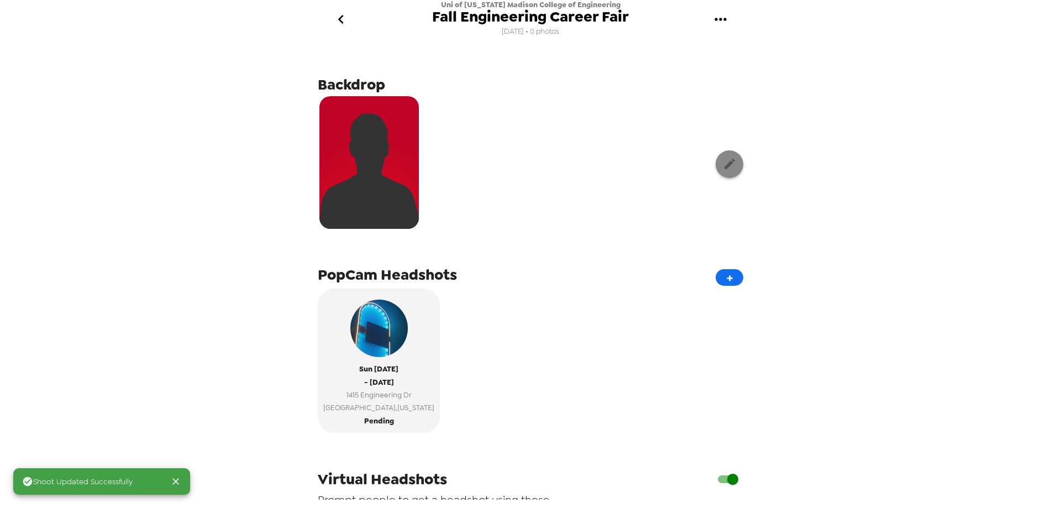
click at [723, 167] on icon "button" at bounding box center [730, 164] width 14 height 14
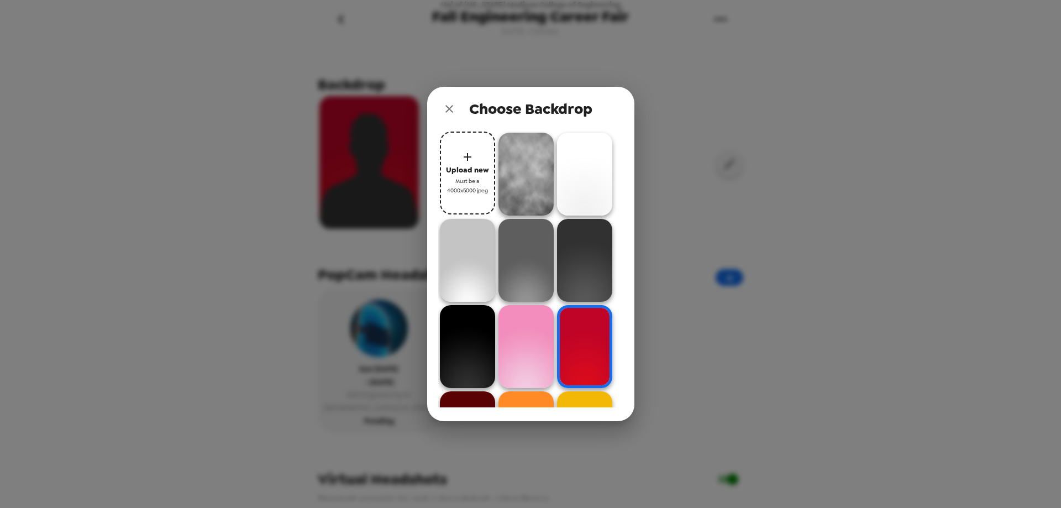
click at [454, 248] on img at bounding box center [467, 260] width 55 height 83
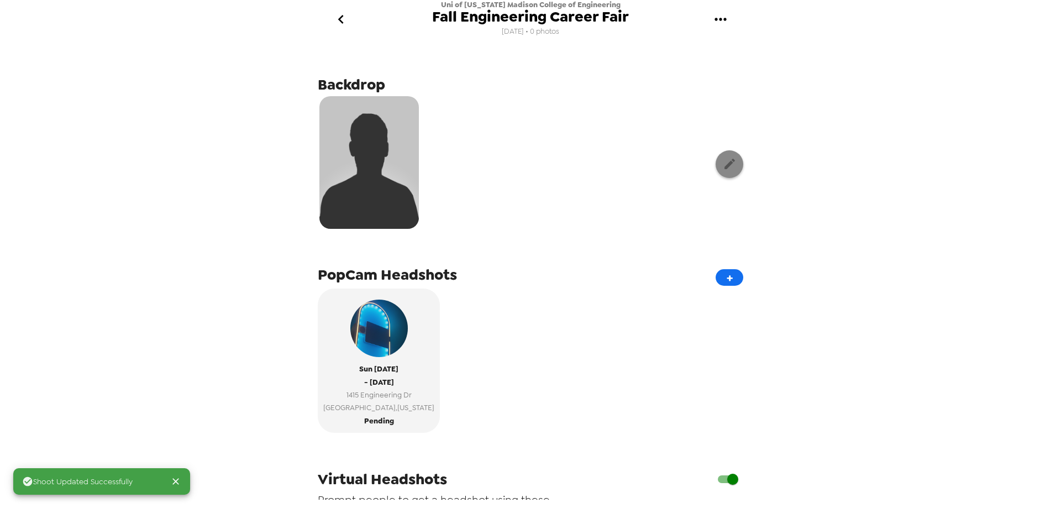
click at [725, 166] on icon "button" at bounding box center [730, 164] width 14 height 14
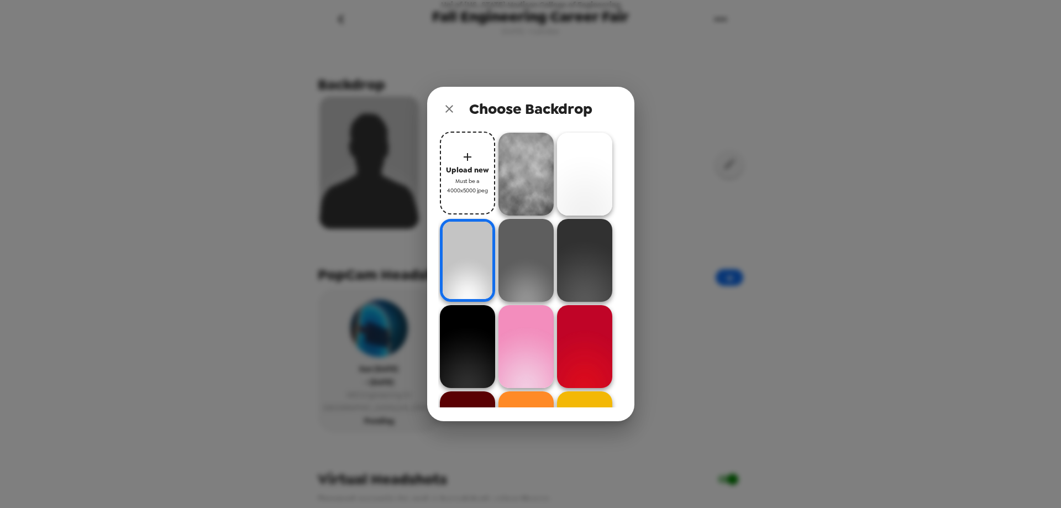
click at [577, 190] on img at bounding box center [584, 174] width 55 height 83
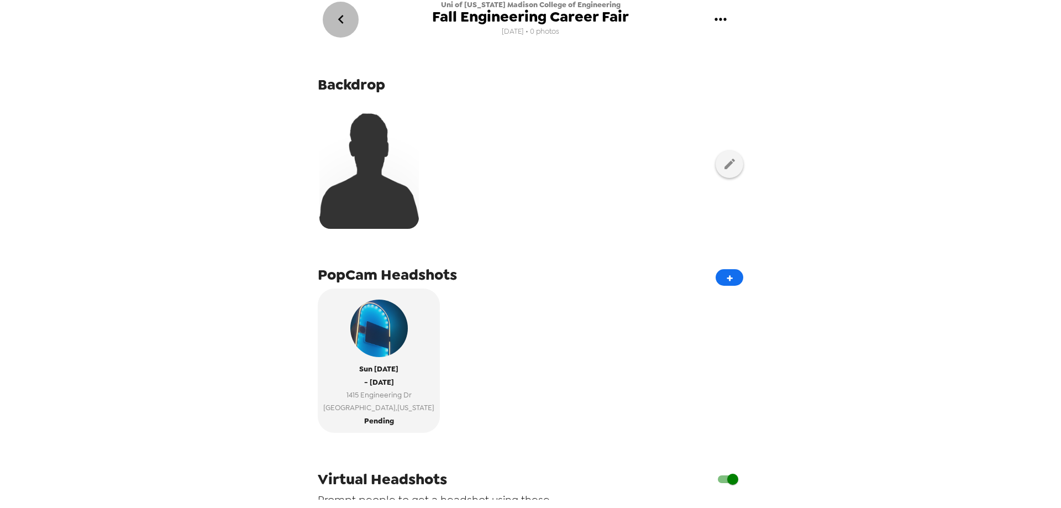
click at [346, 21] on icon "go back" at bounding box center [341, 19] width 18 height 18
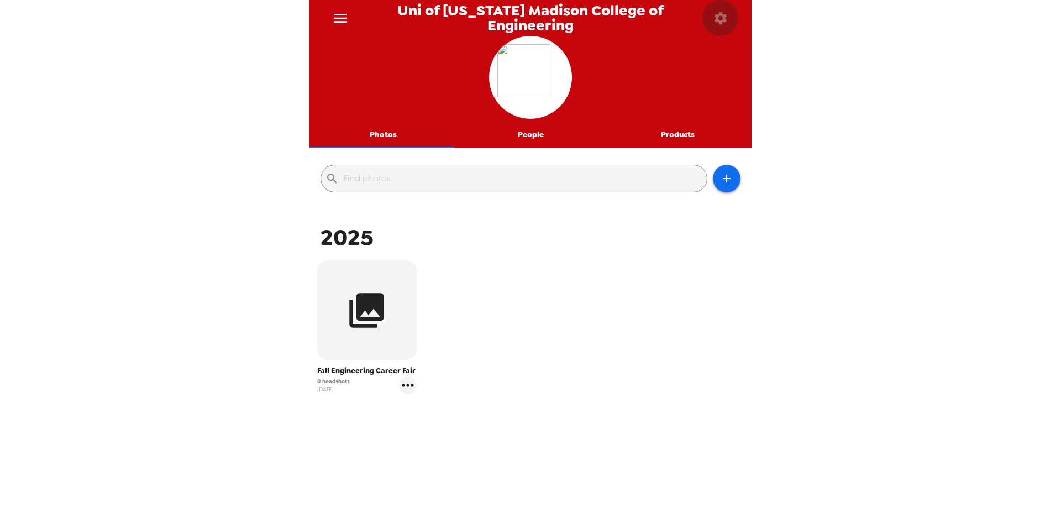
click at [723, 17] on icon "button" at bounding box center [720, 18] width 12 height 12
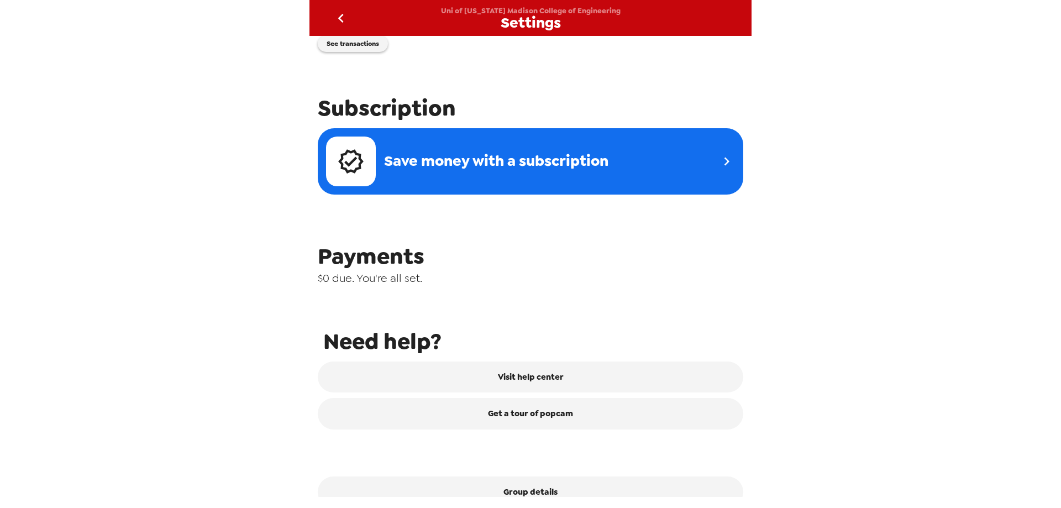
scroll to position [350, 0]
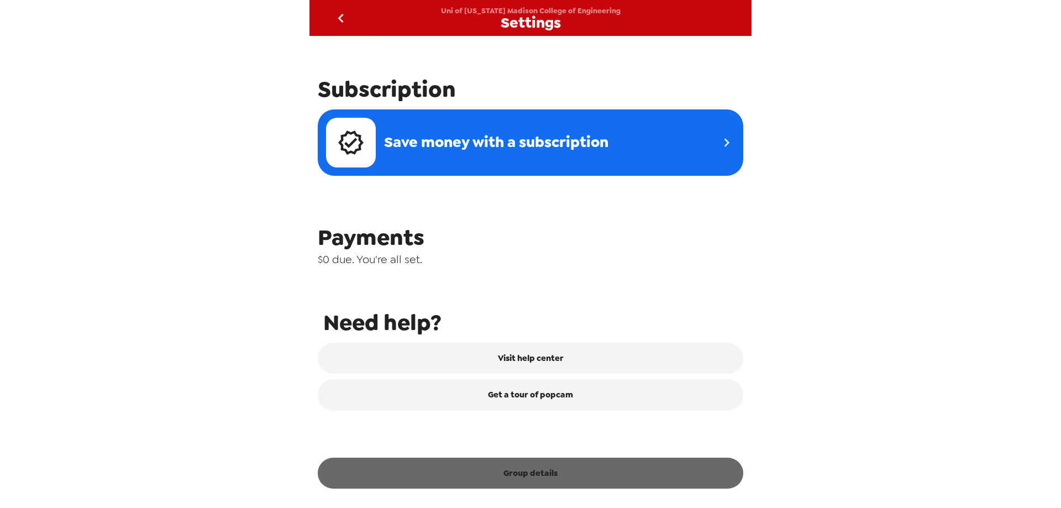
click at [565, 480] on button "Group details" at bounding box center [530, 472] width 425 height 31
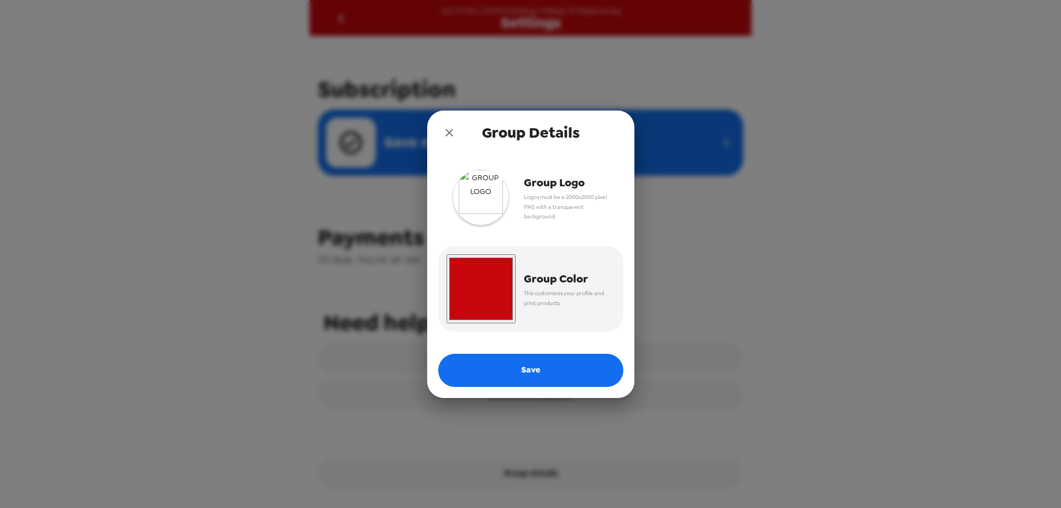
click at [495, 190] on img "button" at bounding box center [480, 197] width 55 height 55
click at [486, 183] on img "button" at bounding box center [480, 197] width 55 height 55
click at [475, 183] on img "button" at bounding box center [480, 197] width 55 height 55
click at [482, 187] on img "button" at bounding box center [480, 197] width 55 height 55
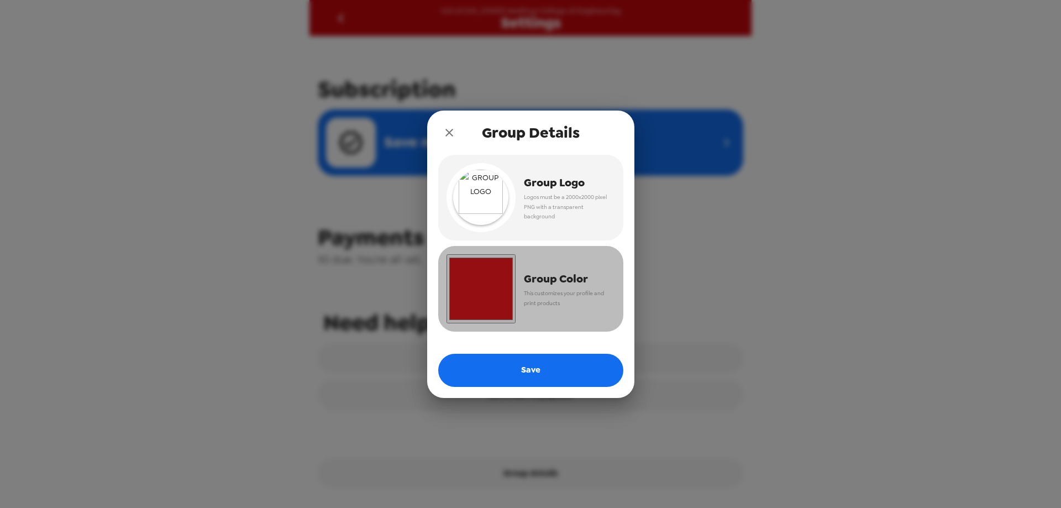
click at [488, 296] on input "#c6060c" at bounding box center [480, 288] width 69 height 69
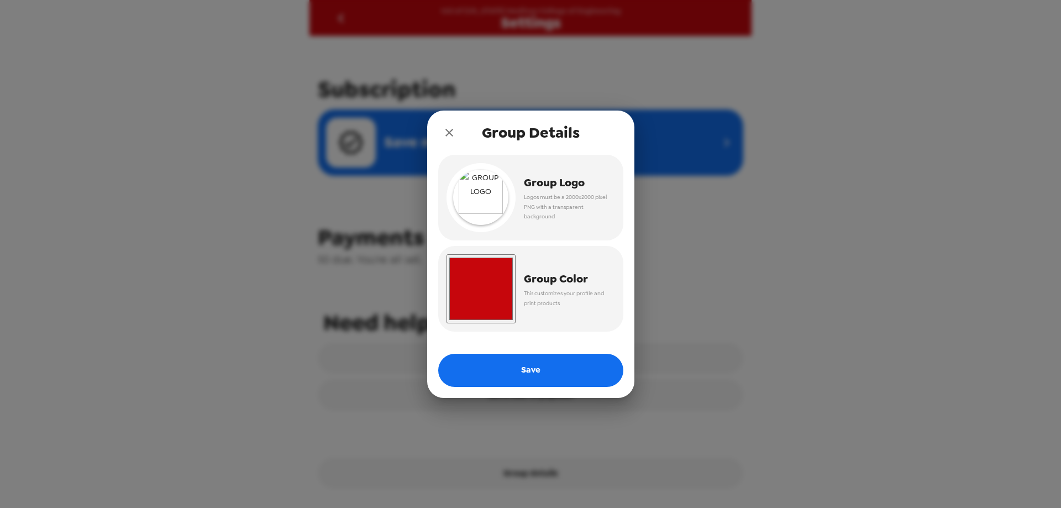
click at [627, 337] on div "Group Logo Logos must be a 2000x2000 pixel PNG with a transparent background #c…" at bounding box center [530, 276] width 207 height 243
click at [593, 370] on button "Save" at bounding box center [530, 370] width 185 height 33
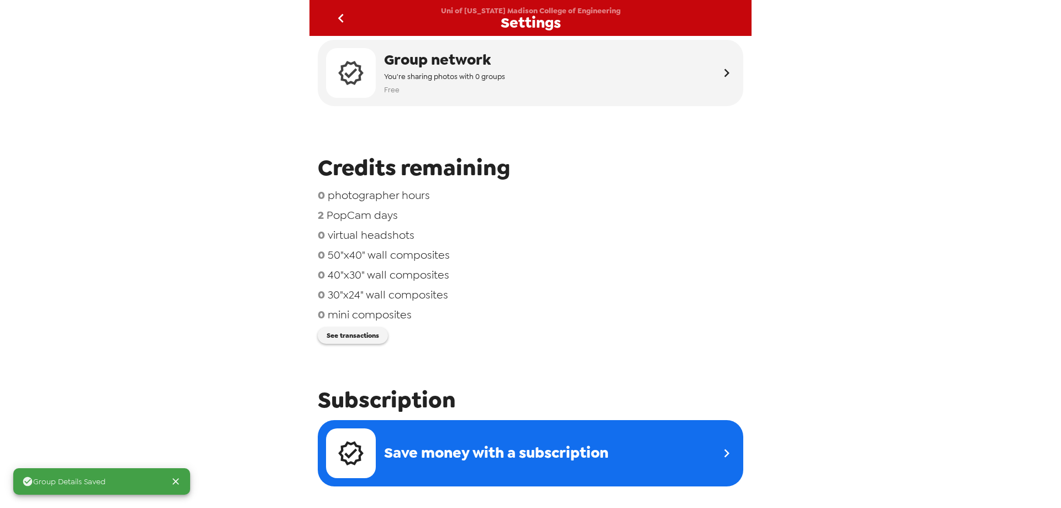
scroll to position [0, 0]
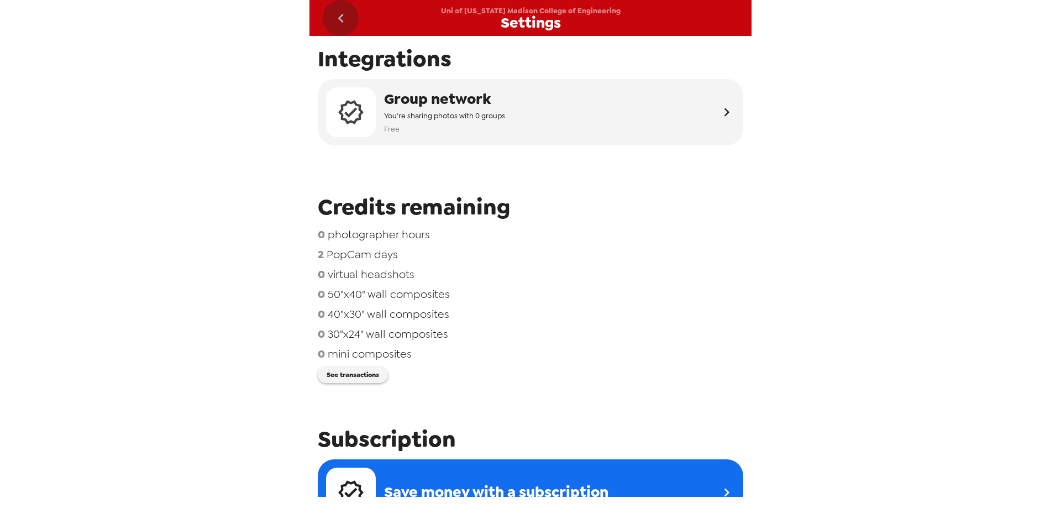
click at [337, 17] on icon "go back" at bounding box center [341, 18] width 18 height 18
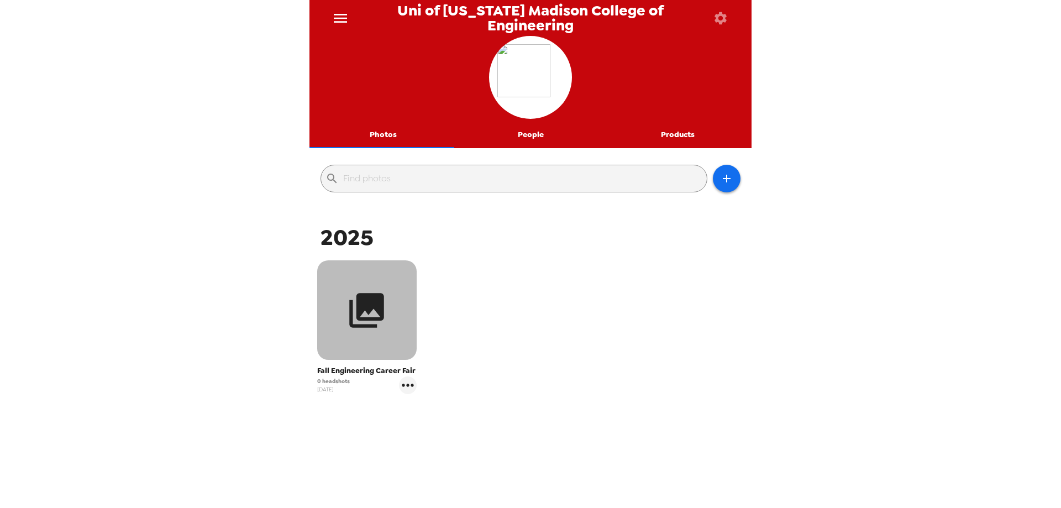
click at [362, 325] on icon "button" at bounding box center [367, 310] width 35 height 35
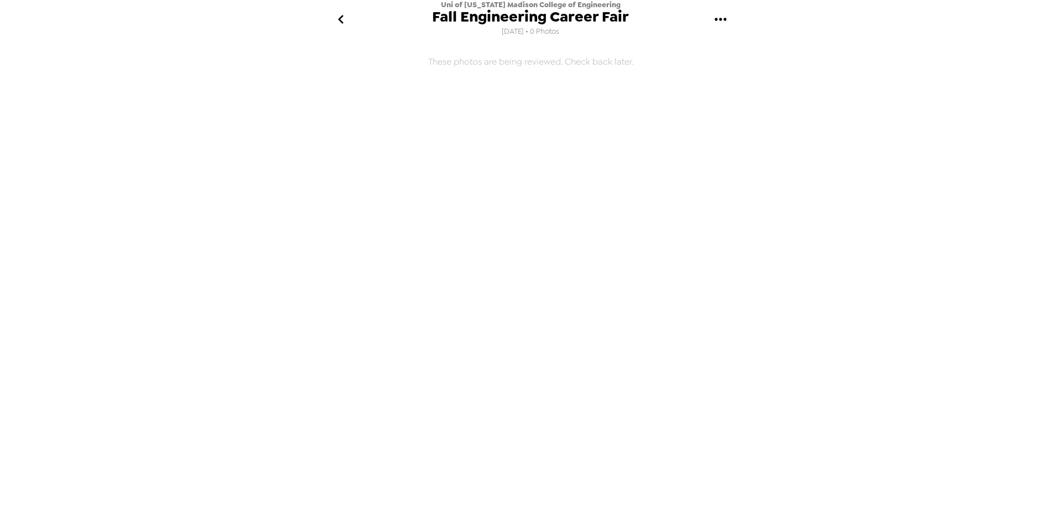
click at [343, 15] on icon "go back" at bounding box center [341, 19] width 6 height 9
